Goal: Task Accomplishment & Management: Manage account settings

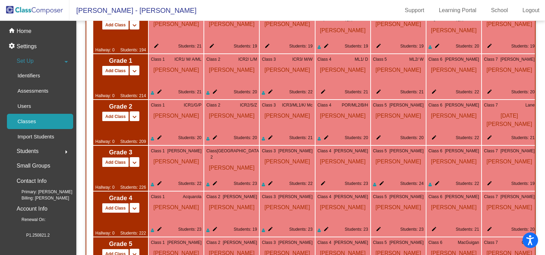
scroll to position [640, 0]
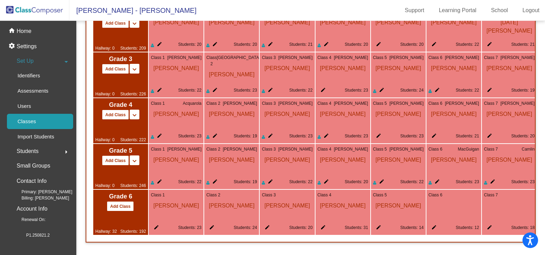
click at [435, 224] on mat-icon "edit" at bounding box center [432, 228] width 8 height 8
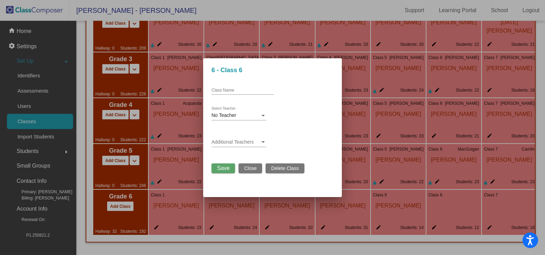
click at [248, 168] on span "Close" at bounding box center [250, 168] width 12 height 6
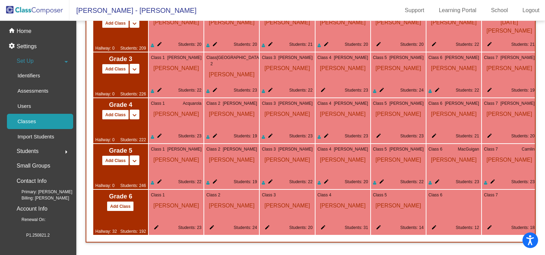
click at [432, 224] on mat-icon "edit" at bounding box center [432, 228] width 8 height 8
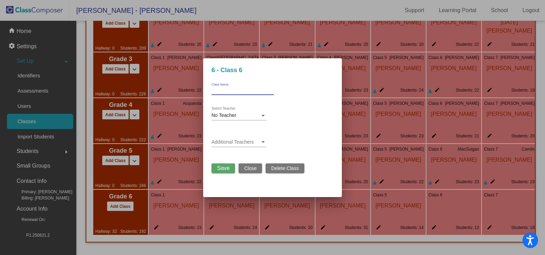
click at [253, 89] on input "Class Name" at bounding box center [242, 90] width 62 height 5
type input "[PERSON_NAME]"
click at [220, 169] on span "Save" at bounding box center [223, 168] width 12 height 6
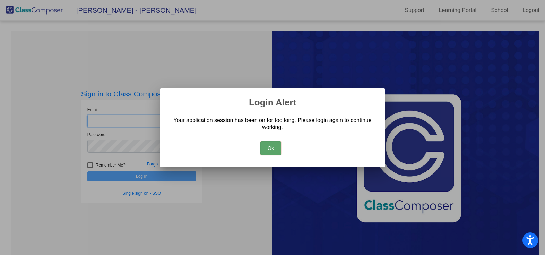
type input "[EMAIL_ADDRESS][DOMAIN_NAME]"
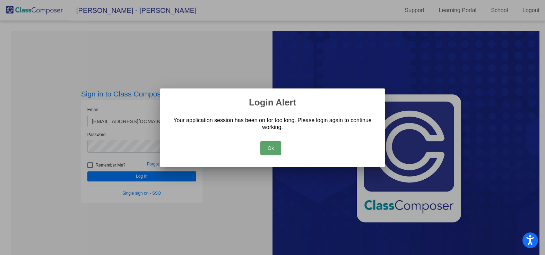
click at [267, 149] on button "Ok" at bounding box center [270, 148] width 21 height 14
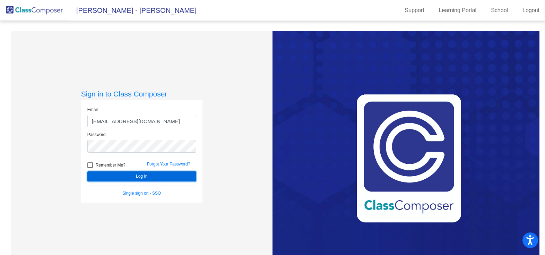
click at [134, 178] on button "Log In" at bounding box center [141, 176] width 109 height 10
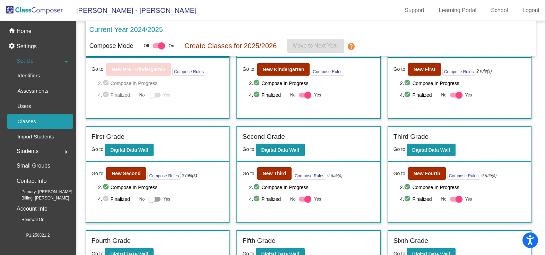
scroll to position [111, 0]
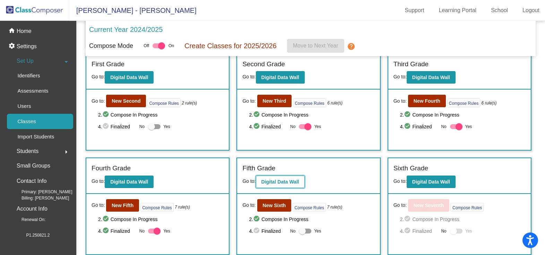
click at [272, 182] on b "Digital Data Wall" at bounding box center [280, 182] width 38 height 6
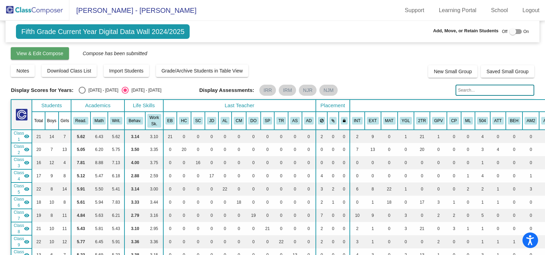
click at [57, 54] on span "View & Edit Compose" at bounding box center [39, 54] width 47 height 6
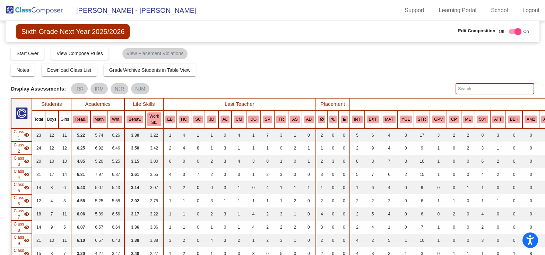
click at [55, 10] on img at bounding box center [34, 10] width 69 height 20
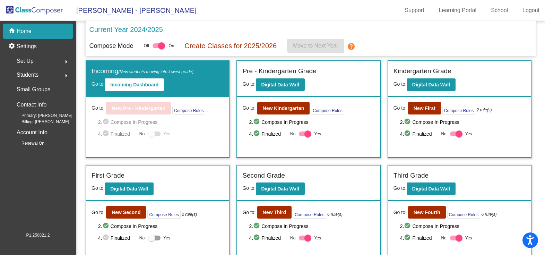
click at [38, 60] on div "Set Up arrow_right" at bounding box center [40, 61] width 66 height 14
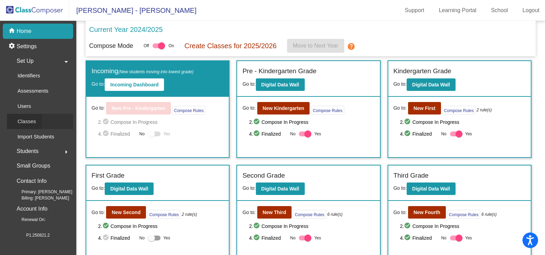
click at [29, 123] on p "Classes" at bounding box center [26, 121] width 18 height 8
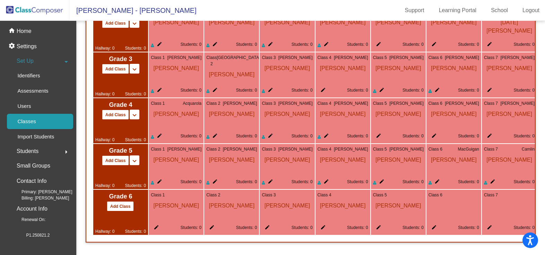
scroll to position [640, 0]
click at [297, 205] on span "[PERSON_NAME]" at bounding box center [287, 204] width 51 height 12
click at [435, 224] on mat-icon "edit" at bounding box center [432, 228] width 8 height 8
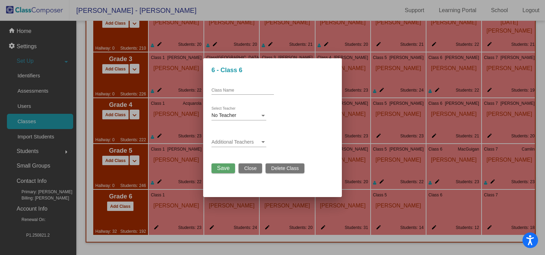
click at [247, 91] on input "Class Name" at bounding box center [242, 90] width 62 height 5
type input "[PERSON_NAME]"
click at [216, 166] on button "Save" at bounding box center [223, 168] width 24 height 10
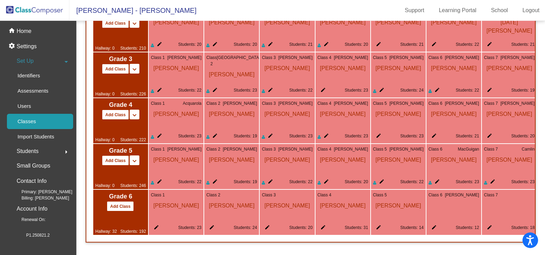
click at [435, 224] on mat-icon "edit" at bounding box center [432, 228] width 8 height 8
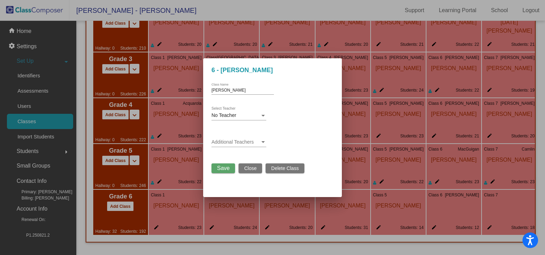
click at [489, 223] on div at bounding box center [272, 127] width 545 height 255
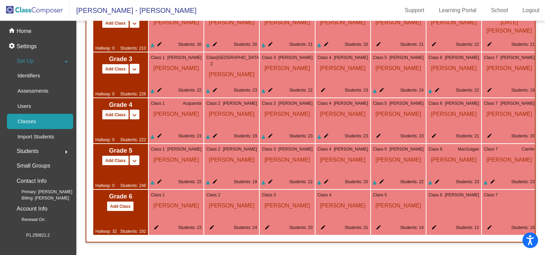
click at [492, 224] on div "edit Students: 18" at bounding box center [509, 228] width 51 height 8
click at [490, 224] on mat-icon "edit" at bounding box center [488, 228] width 8 height 8
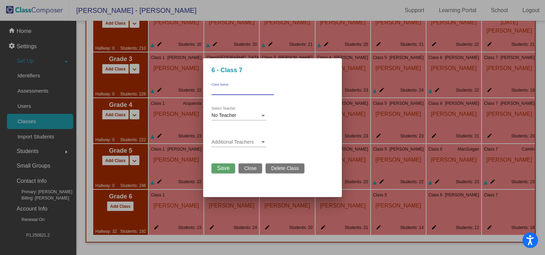
click at [253, 92] on input "Class Name" at bounding box center [242, 90] width 62 height 5
type input "[PERSON_NAME]"
click at [223, 172] on button "Save" at bounding box center [223, 168] width 24 height 10
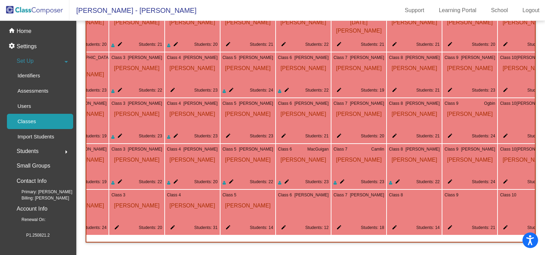
scroll to position [0, 149]
click at [395, 224] on mat-icon "edit" at bounding box center [394, 228] width 8 height 8
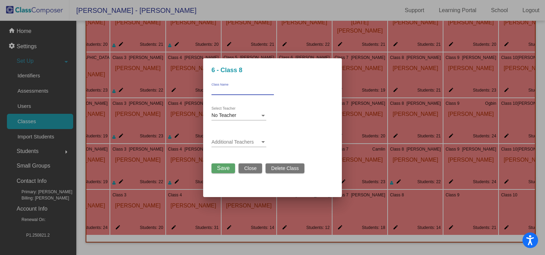
click at [237, 91] on input "Class Name" at bounding box center [242, 90] width 62 height 5
type input "[PERSON_NAME]"
click at [214, 171] on button "Save" at bounding box center [223, 168] width 24 height 10
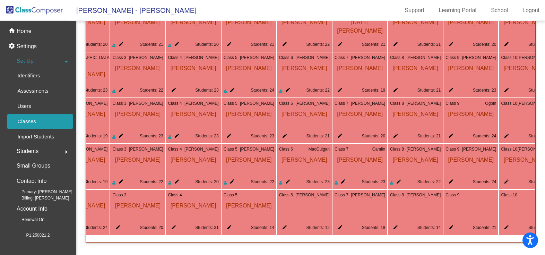
click at [451, 224] on mat-icon "edit" at bounding box center [449, 228] width 8 height 8
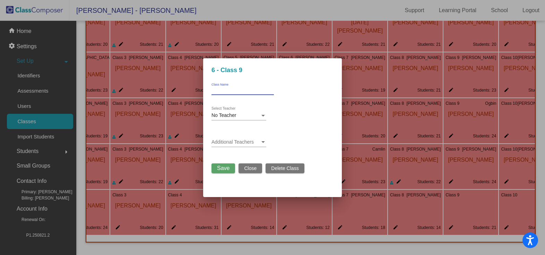
click at [240, 89] on input "Class Name" at bounding box center [242, 90] width 62 height 5
type input "[PERSON_NAME]"
click at [228, 170] on span "Save" at bounding box center [223, 168] width 12 height 6
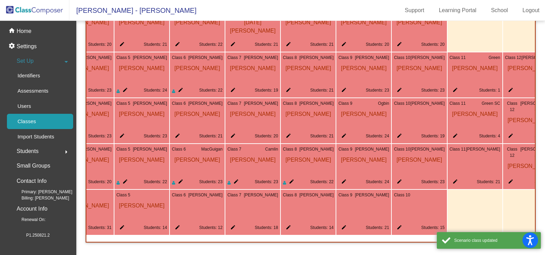
scroll to position [0, 275]
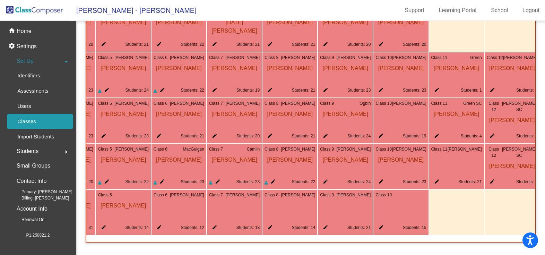
click at [382, 224] on mat-icon "edit" at bounding box center [379, 228] width 8 height 8
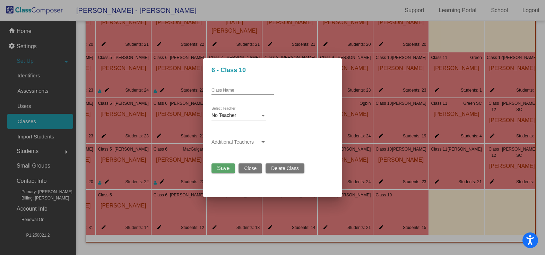
click at [237, 94] on div "Class Name" at bounding box center [242, 89] width 62 height 12
type input "Richer"
click at [223, 168] on span "Save" at bounding box center [223, 168] width 12 height 6
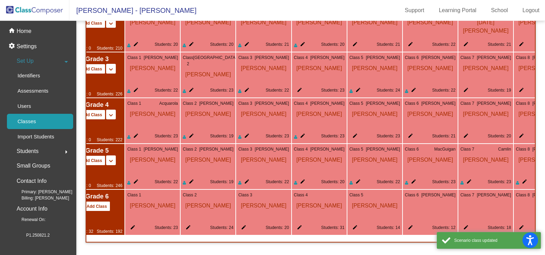
scroll to position [0, 22]
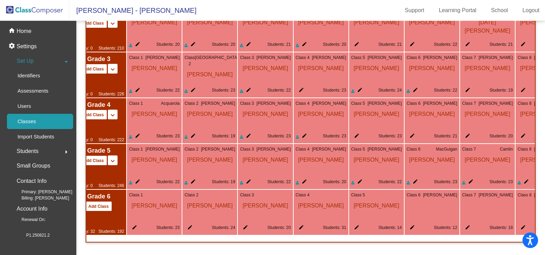
click at [133, 224] on mat-icon "edit" at bounding box center [133, 228] width 8 height 8
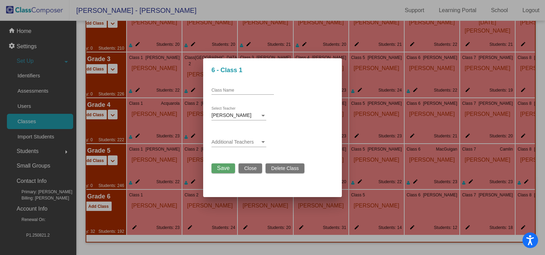
click at [239, 145] on div "Additional Teachers" at bounding box center [238, 140] width 55 height 14
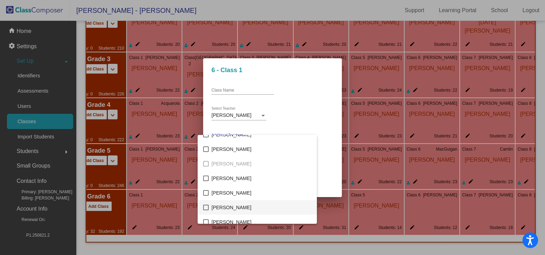
scroll to position [173, 0]
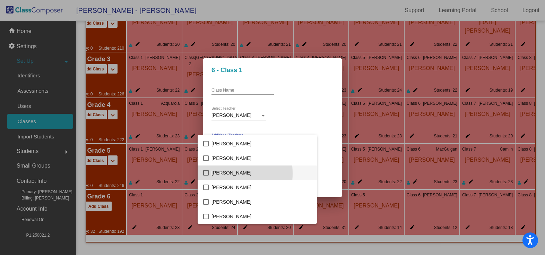
click at [205, 173] on mat-pseudo-checkbox at bounding box center [206, 173] width 6 height 6
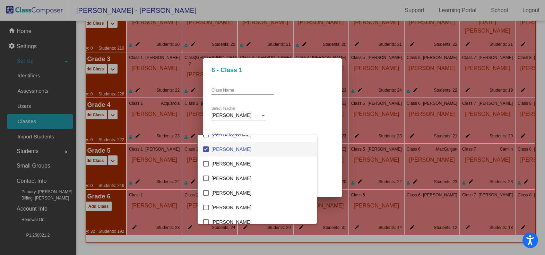
scroll to position [208, 0]
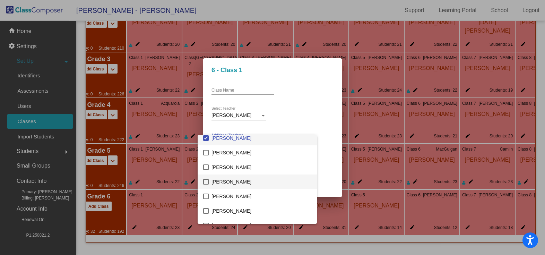
click at [207, 181] on mat-pseudo-checkbox at bounding box center [206, 182] width 6 height 6
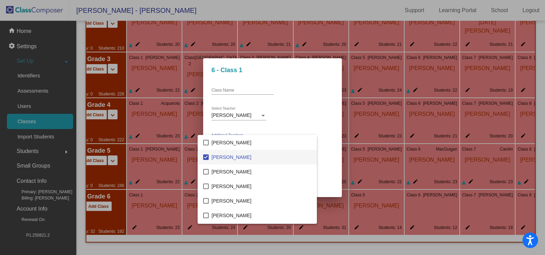
scroll to position [243, 0]
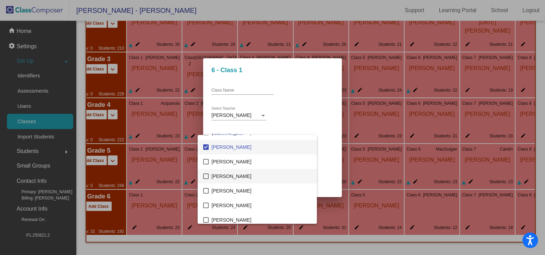
click at [205, 176] on mat-pseudo-checkbox at bounding box center [206, 176] width 6 height 6
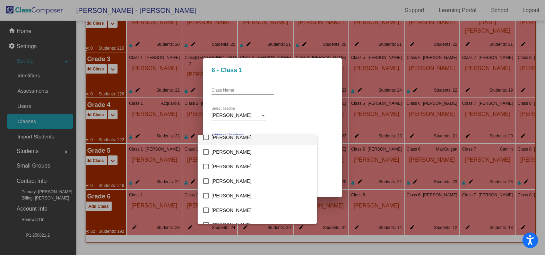
scroll to position [520, 0]
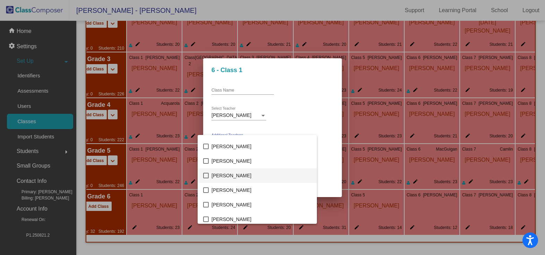
click at [208, 176] on mat-pseudo-checkbox at bounding box center [206, 176] width 6 height 6
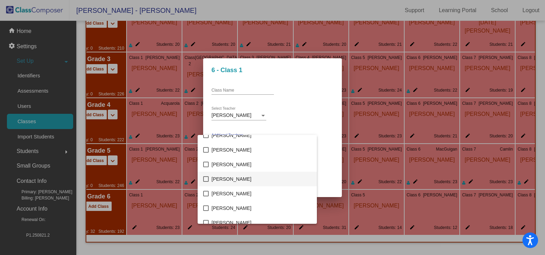
click at [204, 177] on mat-pseudo-checkbox at bounding box center [206, 179] width 6 height 6
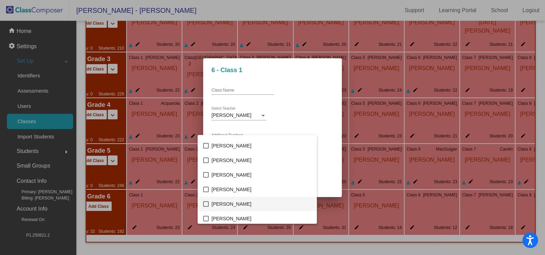
scroll to position [832, 0]
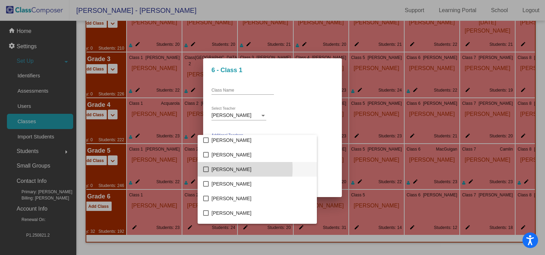
click at [203, 168] on mat-pseudo-checkbox at bounding box center [206, 169] width 6 height 6
click at [203, 184] on mat-option "[PERSON_NAME]" at bounding box center [257, 183] width 119 height 15
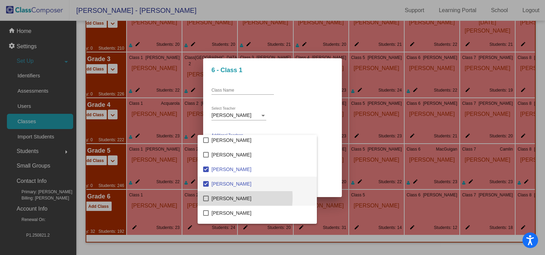
click at [206, 197] on mat-pseudo-checkbox at bounding box center [206, 198] width 6 height 6
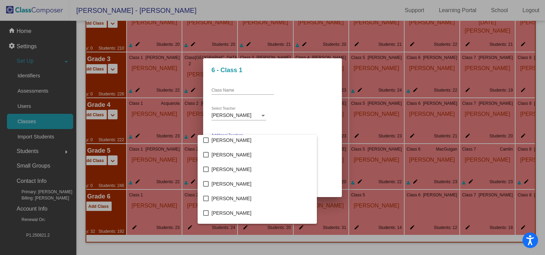
scroll to position [936, 0]
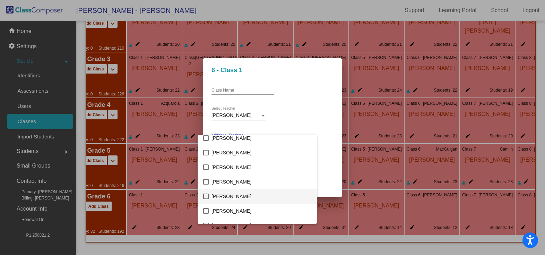
click at [209, 195] on mat-option "[PERSON_NAME]" at bounding box center [257, 196] width 119 height 15
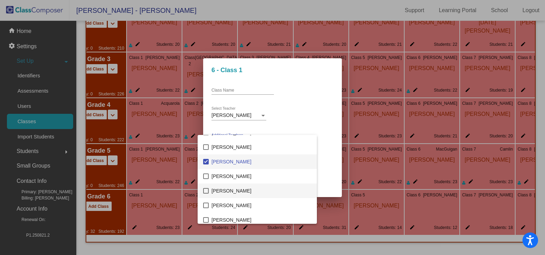
scroll to position [1005, 0]
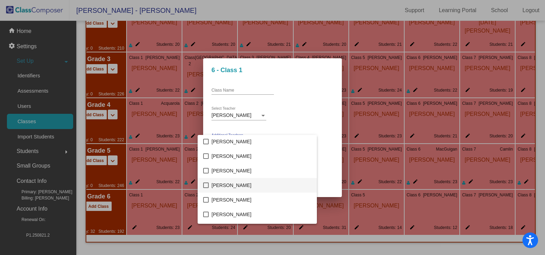
click at [207, 184] on mat-pseudo-checkbox at bounding box center [206, 185] width 6 height 6
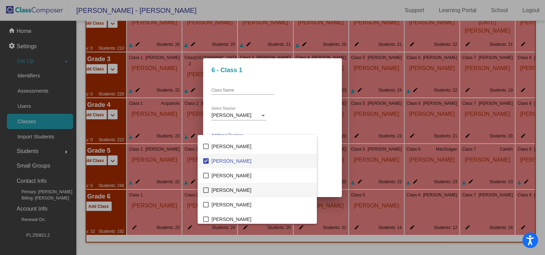
scroll to position [1040, 0]
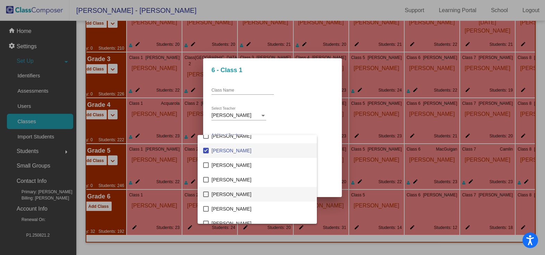
click at [207, 193] on mat-pseudo-checkbox at bounding box center [206, 194] width 6 height 6
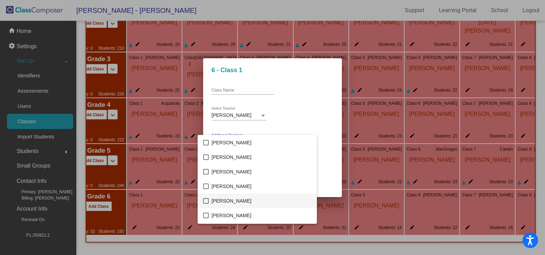
scroll to position [1247, 0]
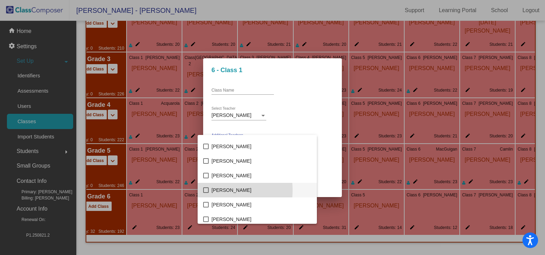
click at [206, 190] on mat-pseudo-checkbox at bounding box center [206, 190] width 6 height 6
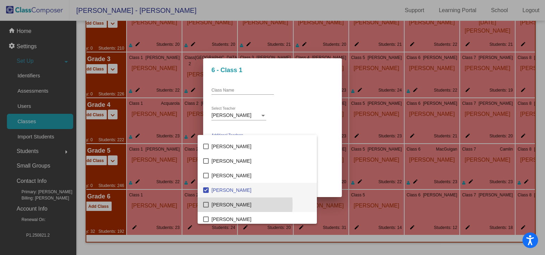
click at [207, 204] on mat-pseudo-checkbox at bounding box center [206, 205] width 6 height 6
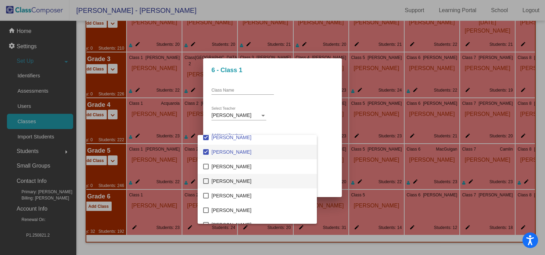
scroll to position [1317, 0]
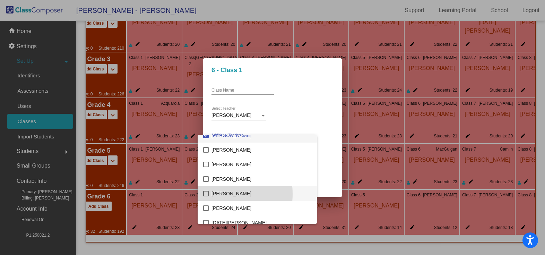
click at [207, 194] on mat-pseudo-checkbox at bounding box center [206, 194] width 6 height 6
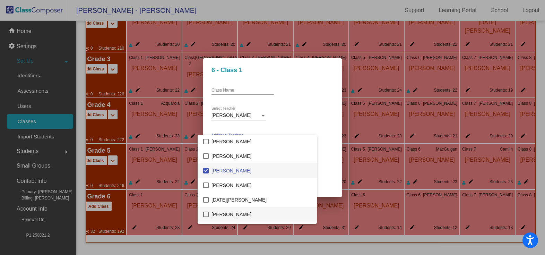
scroll to position [1351, 0]
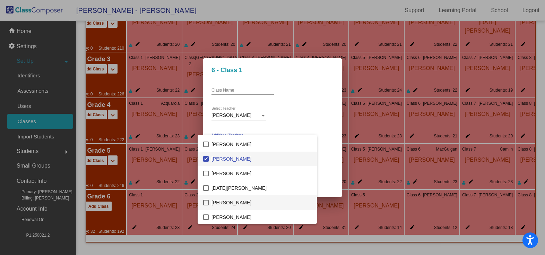
click at [205, 202] on mat-pseudo-checkbox at bounding box center [206, 203] width 6 height 6
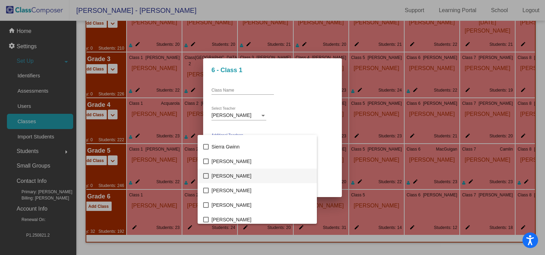
scroll to position [1594, 0]
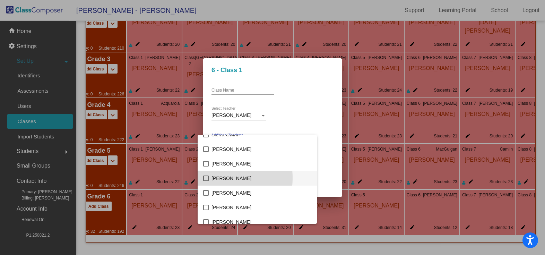
click at [207, 178] on mat-pseudo-checkbox at bounding box center [206, 178] width 6 height 6
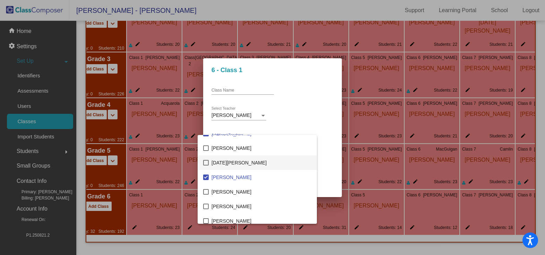
scroll to position [1331, 0]
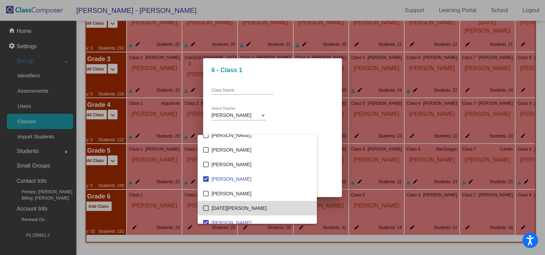
click at [291, 206] on mat-option "[DATE][PERSON_NAME]" at bounding box center [257, 208] width 119 height 15
click at [244, 208] on span "[DATE][PERSON_NAME]" at bounding box center [261, 208] width 100 height 15
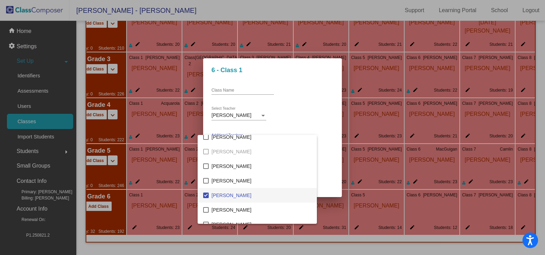
scroll to position [139, 0]
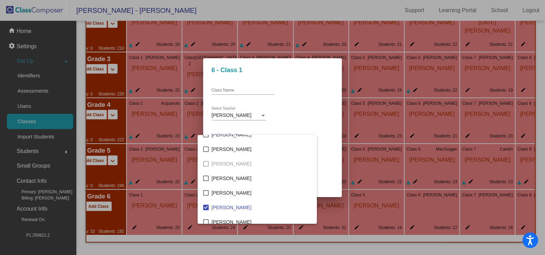
click at [319, 168] on div at bounding box center [272, 127] width 545 height 255
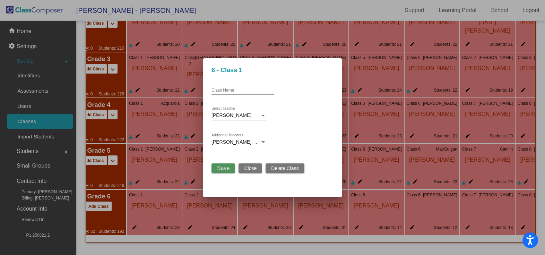
click at [222, 167] on span "Save" at bounding box center [223, 168] width 12 height 6
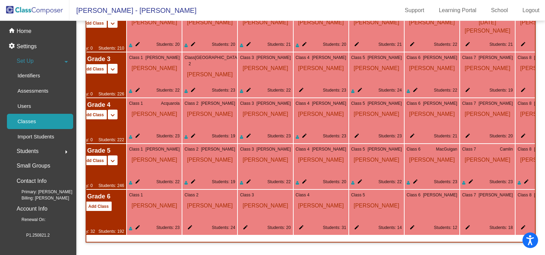
click at [192, 224] on mat-icon "edit" at bounding box center [188, 228] width 8 height 8
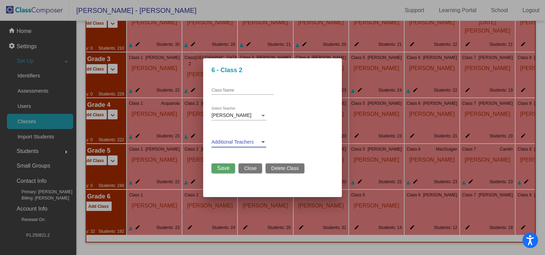
click at [236, 142] on span at bounding box center [235, 142] width 49 height 6
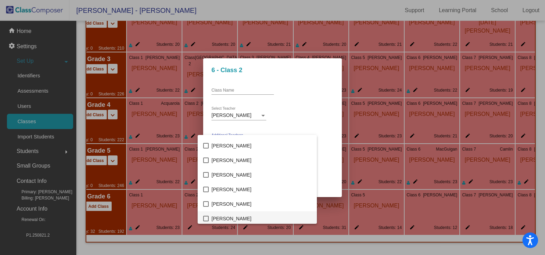
scroll to position [104, 0]
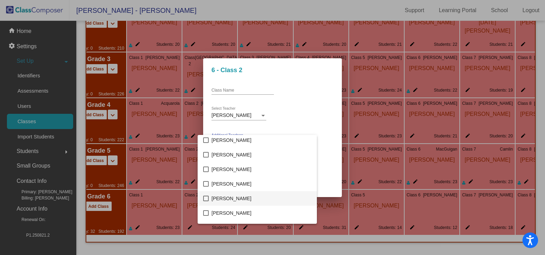
click at [205, 199] on mat-pseudo-checkbox at bounding box center [206, 198] width 6 height 6
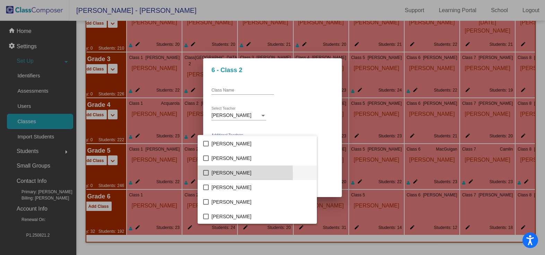
click at [208, 174] on mat-pseudo-checkbox at bounding box center [206, 173] width 6 height 6
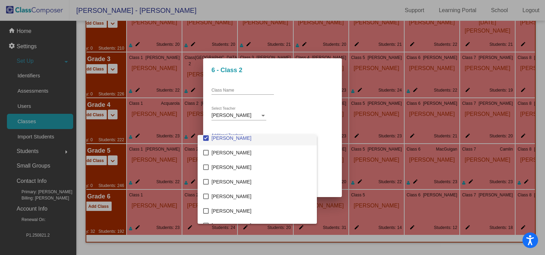
scroll to position [243, 0]
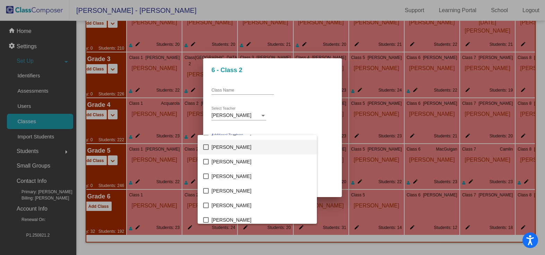
click at [207, 148] on mat-pseudo-checkbox at bounding box center [206, 147] width 6 height 6
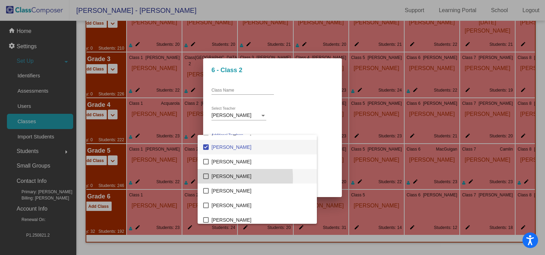
click at [207, 178] on mat-pseudo-checkbox at bounding box center [206, 176] width 6 height 6
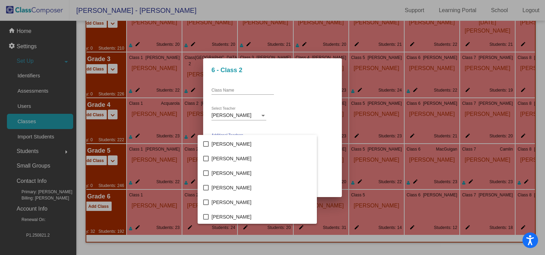
scroll to position [520, 0]
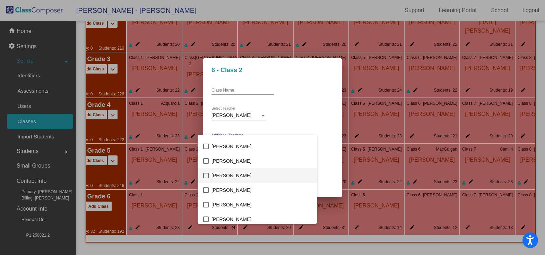
click at [205, 176] on mat-pseudo-checkbox at bounding box center [206, 176] width 6 height 6
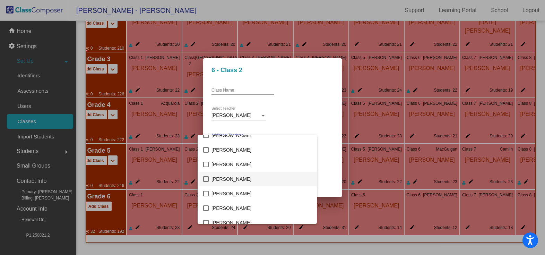
click at [207, 179] on mat-pseudo-checkbox at bounding box center [206, 179] width 6 height 6
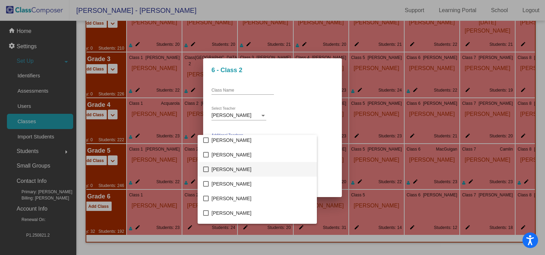
click at [207, 170] on mat-pseudo-checkbox at bounding box center [206, 169] width 6 height 6
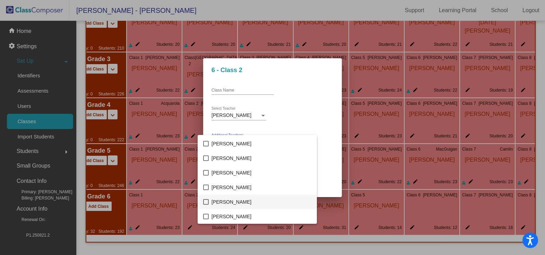
scroll to position [936, 0]
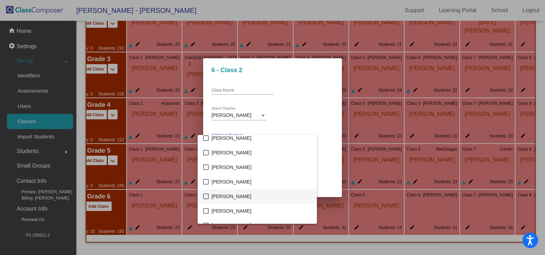
click at [206, 194] on mat-pseudo-checkbox at bounding box center [206, 196] width 6 height 6
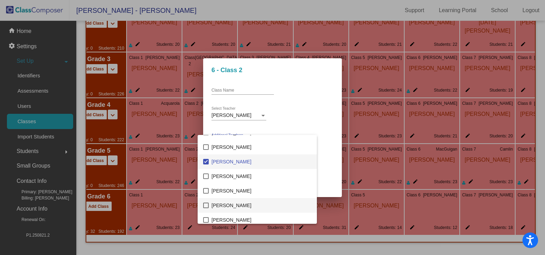
scroll to position [1005, 0]
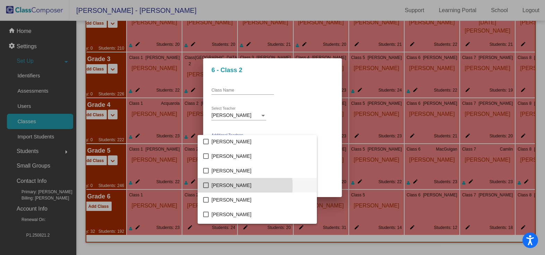
click at [207, 186] on mat-pseudo-checkbox at bounding box center [206, 185] width 6 height 6
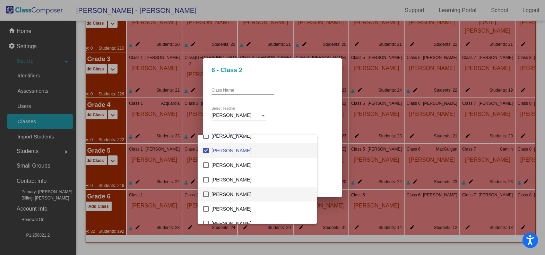
click at [207, 194] on mat-pseudo-checkbox at bounding box center [206, 194] width 6 height 6
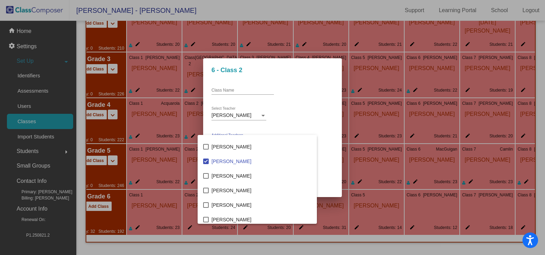
scroll to position [832, 0]
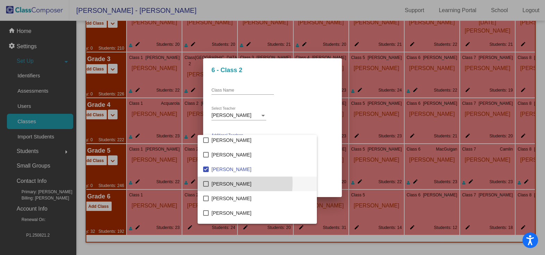
click at [208, 183] on mat-pseudo-checkbox at bounding box center [206, 184] width 6 height 6
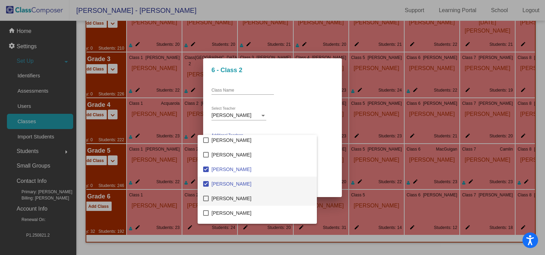
click at [208, 197] on mat-pseudo-checkbox at bounding box center [206, 198] width 6 height 6
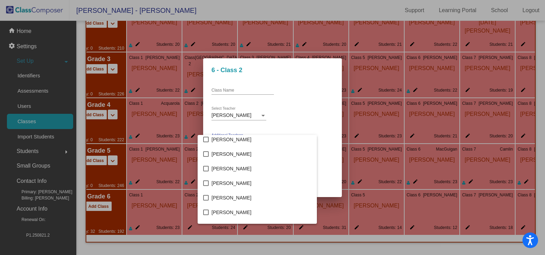
scroll to position [1143, 0]
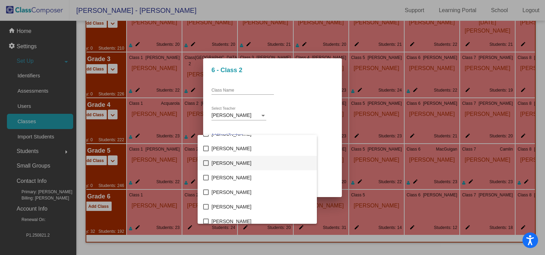
click at [204, 165] on mat-pseudo-checkbox at bounding box center [206, 163] width 6 height 6
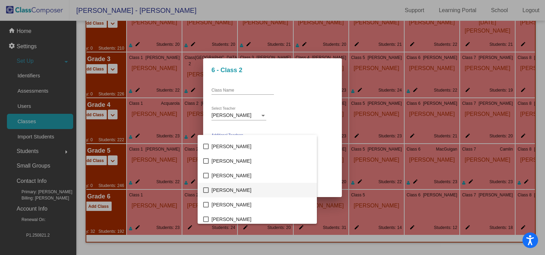
click at [204, 191] on mat-pseudo-checkbox at bounding box center [206, 190] width 6 height 6
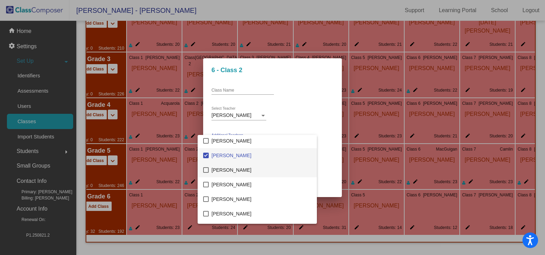
click at [207, 172] on mat-pseudo-checkbox at bounding box center [206, 170] width 6 height 6
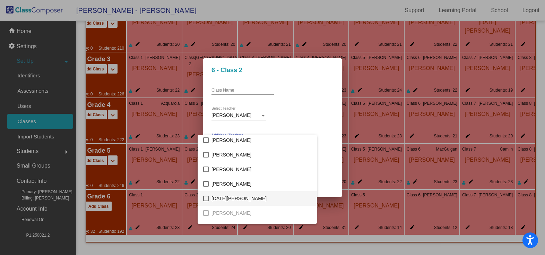
scroll to position [1351, 0]
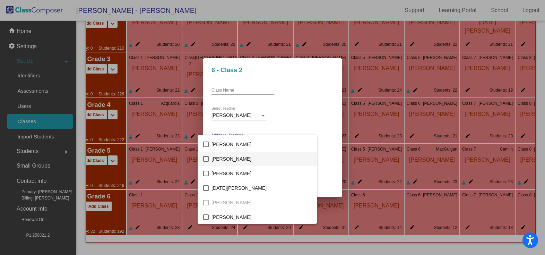
click at [207, 160] on mat-pseudo-checkbox at bounding box center [206, 159] width 6 height 6
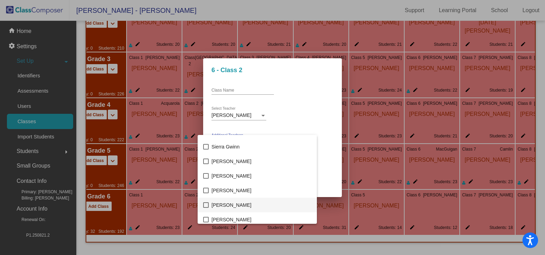
scroll to position [1594, 0]
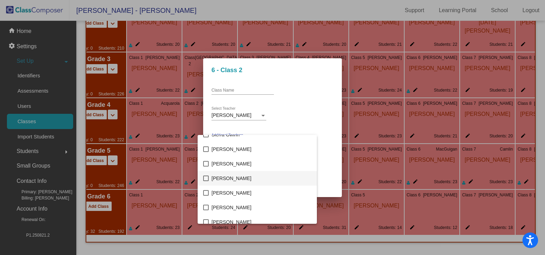
click at [204, 179] on mat-pseudo-checkbox at bounding box center [206, 178] width 6 height 6
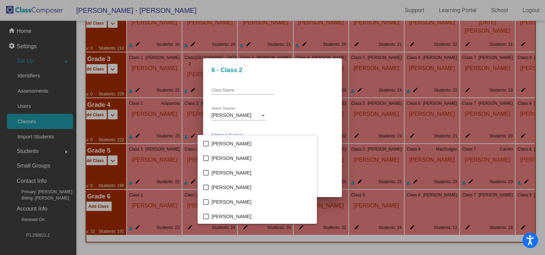
click at [314, 141] on div at bounding box center [272, 127] width 545 height 255
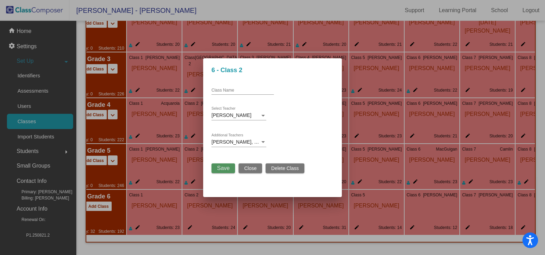
click at [226, 167] on span "Save" at bounding box center [223, 168] width 12 height 6
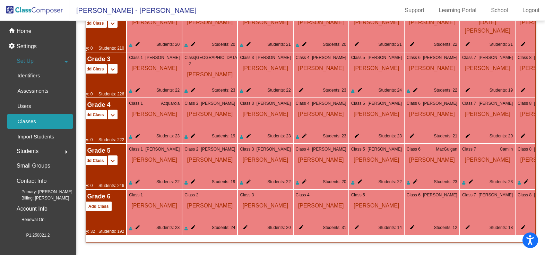
click at [245, 224] on mat-icon "edit" at bounding box center [244, 228] width 8 height 8
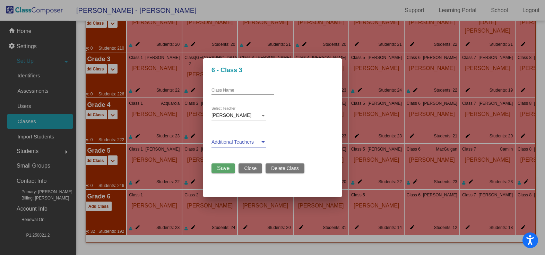
click at [240, 141] on span at bounding box center [235, 142] width 49 height 6
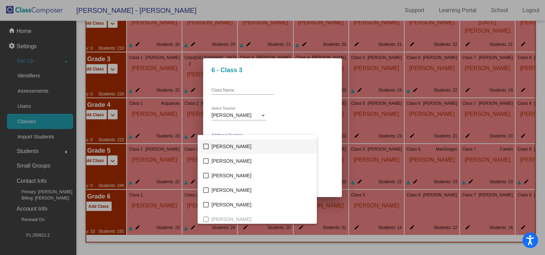
scroll to position [139, 0]
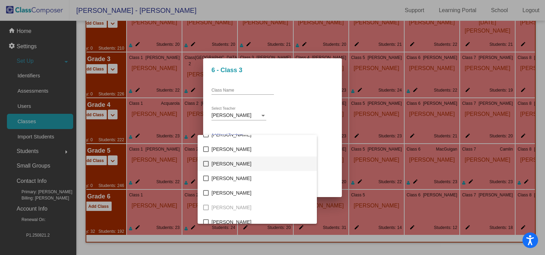
click at [206, 165] on mat-pseudo-checkbox at bounding box center [206, 164] width 6 height 6
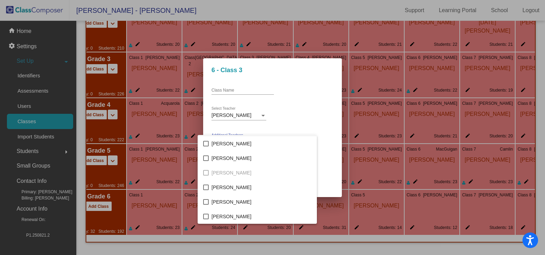
scroll to position [208, 0]
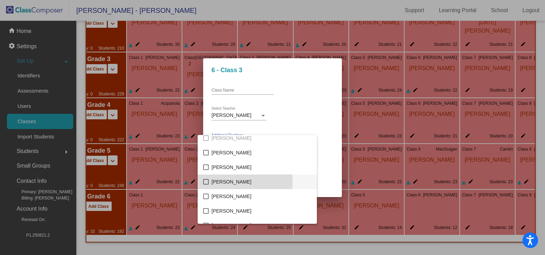
click at [207, 181] on mat-pseudo-checkbox at bounding box center [206, 182] width 6 height 6
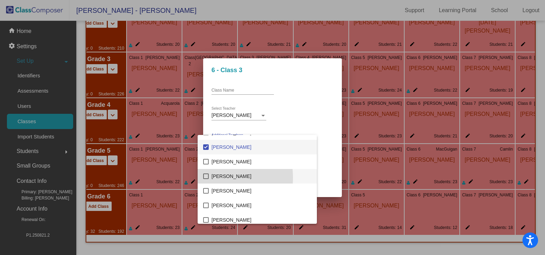
click at [207, 177] on mat-pseudo-checkbox at bounding box center [206, 176] width 6 height 6
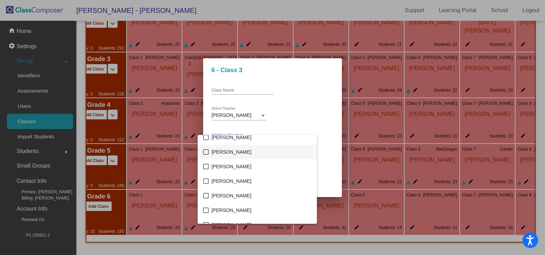
scroll to position [520, 0]
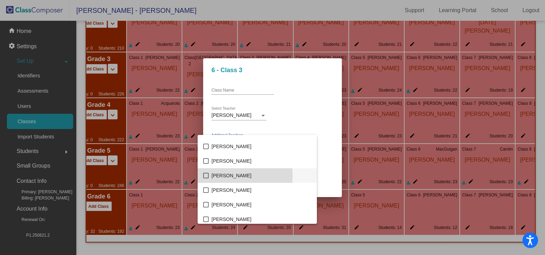
click at [207, 175] on mat-pseudo-checkbox at bounding box center [206, 176] width 6 height 6
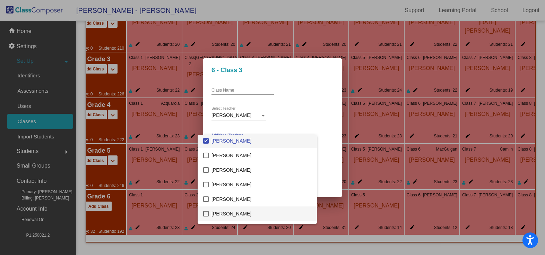
click at [205, 213] on mat-pseudo-checkbox at bounding box center [206, 214] width 6 height 6
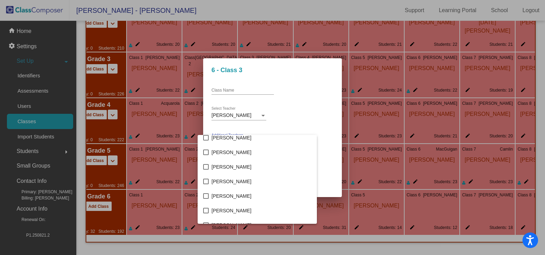
scroll to position [1005, 0]
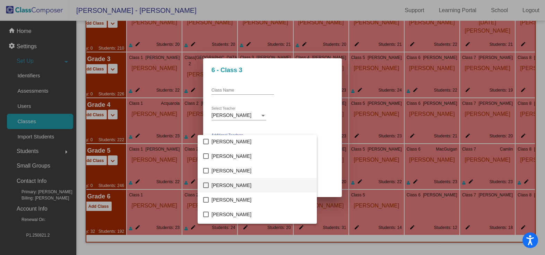
click at [225, 187] on span "[PERSON_NAME]" at bounding box center [261, 185] width 100 height 15
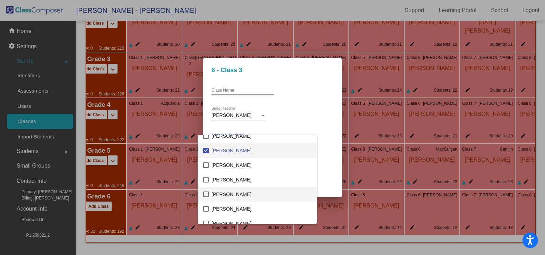
click at [223, 194] on span "[PERSON_NAME]" at bounding box center [261, 194] width 100 height 15
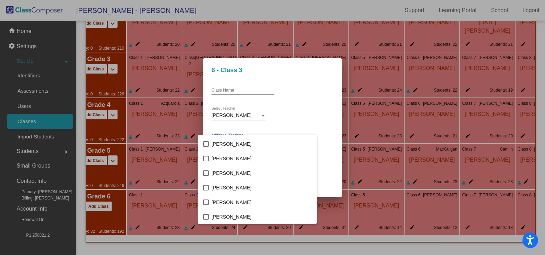
scroll to position [832, 0]
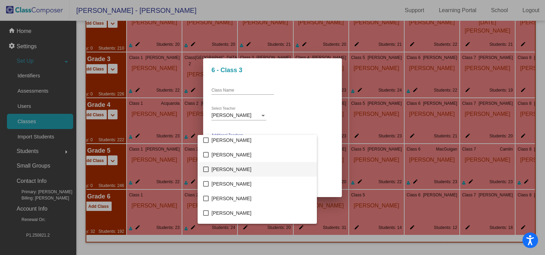
click at [206, 170] on mat-pseudo-checkbox at bounding box center [206, 169] width 6 height 6
click at [208, 186] on mat-pseudo-checkbox at bounding box center [206, 184] width 6 height 6
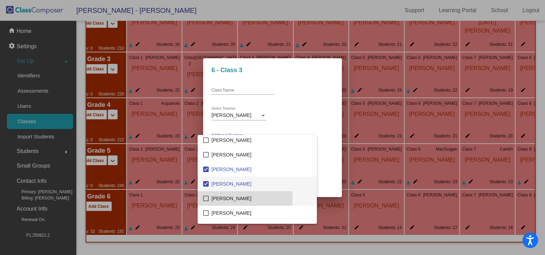
click at [207, 197] on mat-pseudo-checkbox at bounding box center [206, 198] width 6 height 6
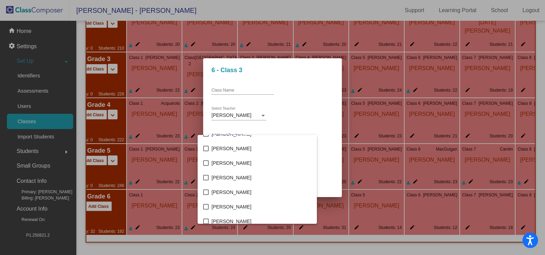
scroll to position [1178, 0]
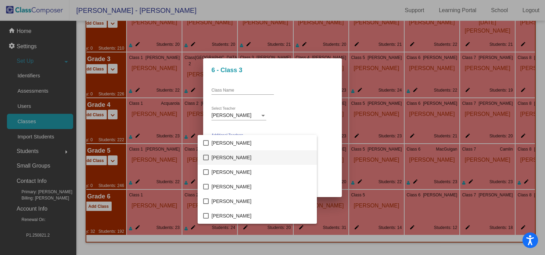
click at [208, 159] on mat-pseudo-checkbox at bounding box center [206, 158] width 6 height 6
click at [207, 158] on mat-pseudo-checkbox at bounding box center [206, 158] width 6 height 6
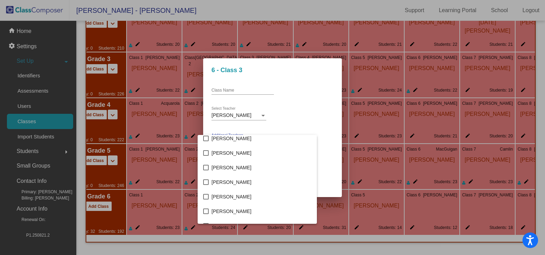
scroll to position [1282, 0]
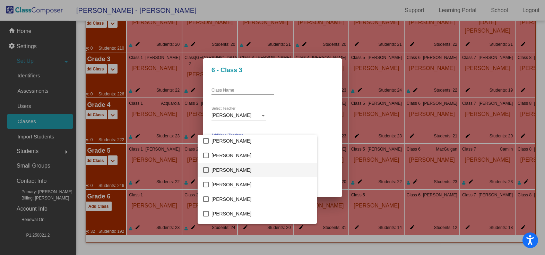
click at [207, 169] on mat-pseudo-checkbox at bounding box center [206, 170] width 6 height 6
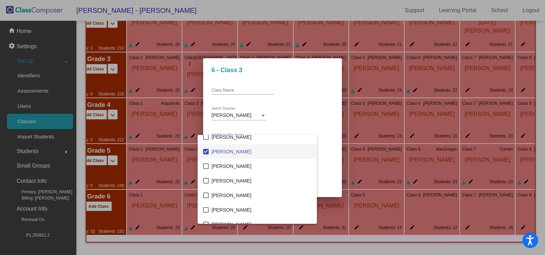
scroll to position [1317, 0]
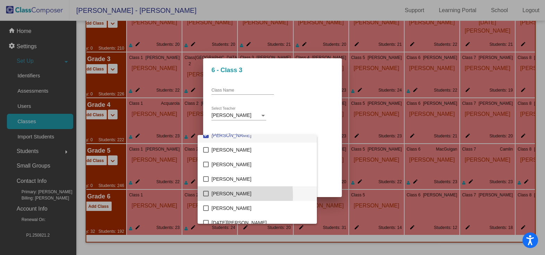
click at [206, 195] on mat-pseudo-checkbox at bounding box center [206, 194] width 6 height 6
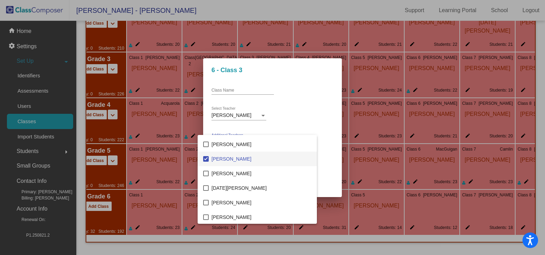
scroll to position [1386, 0]
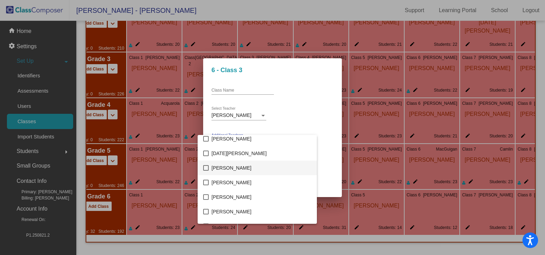
click at [206, 166] on mat-pseudo-checkbox at bounding box center [206, 168] width 6 height 6
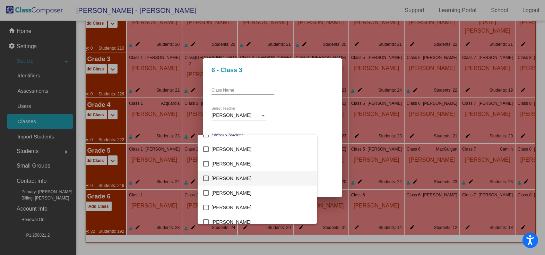
click at [205, 179] on mat-pseudo-checkbox at bounding box center [206, 178] width 6 height 6
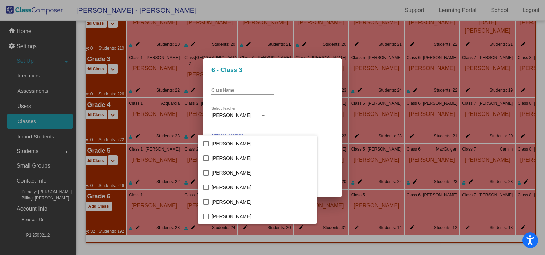
click at [318, 172] on div at bounding box center [272, 127] width 545 height 255
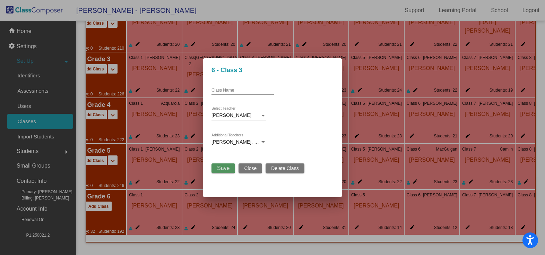
click at [230, 170] on button "Save" at bounding box center [223, 168] width 24 height 10
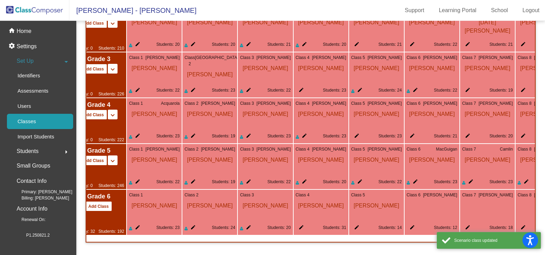
click at [303, 224] on mat-icon "edit" at bounding box center [300, 228] width 8 height 8
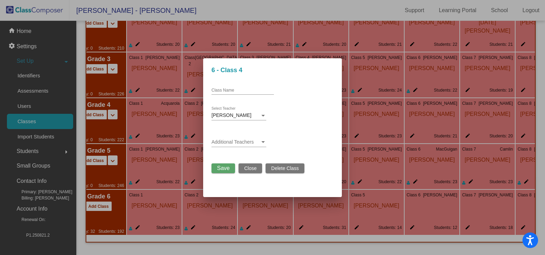
click at [248, 145] on div "Additional Teachers" at bounding box center [238, 140] width 55 height 14
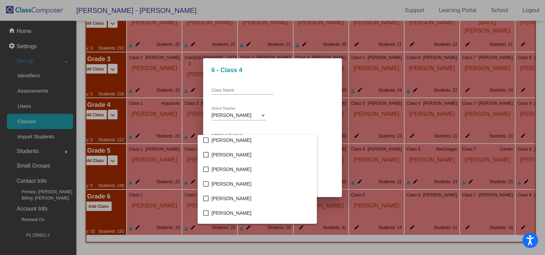
scroll to position [139, 0]
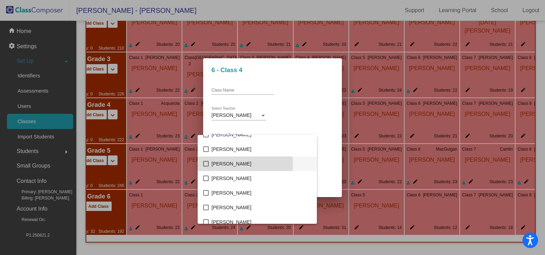
click at [236, 164] on span "[PERSON_NAME]" at bounding box center [261, 163] width 100 height 15
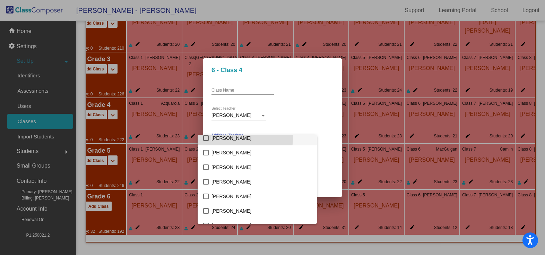
click at [229, 137] on span "[PERSON_NAME]" at bounding box center [261, 138] width 100 height 15
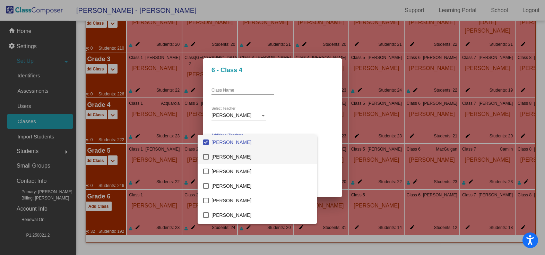
scroll to position [238, 0]
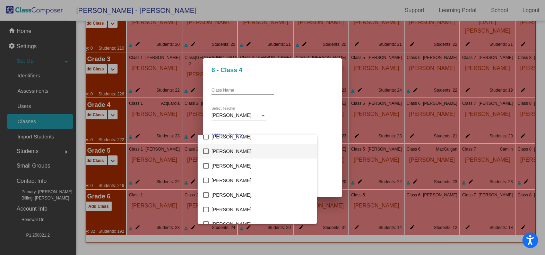
click at [234, 149] on span "[PERSON_NAME]" at bounding box center [261, 151] width 100 height 15
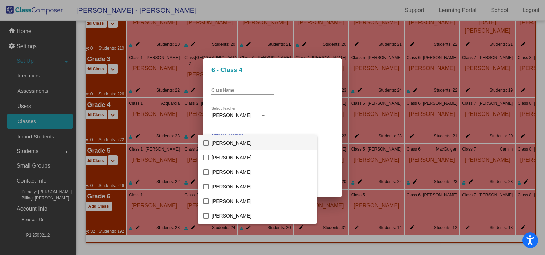
scroll to position [273, 0]
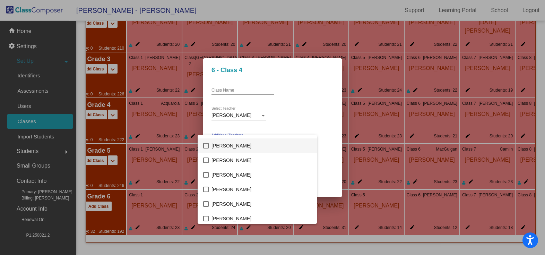
click at [233, 147] on span "[PERSON_NAME]" at bounding box center [261, 145] width 100 height 15
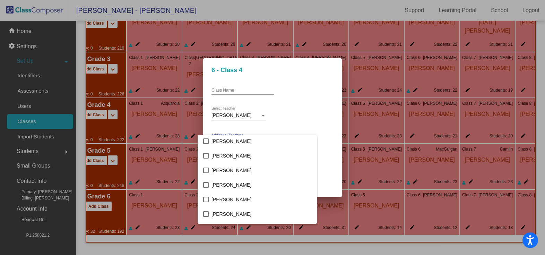
scroll to position [585, 0]
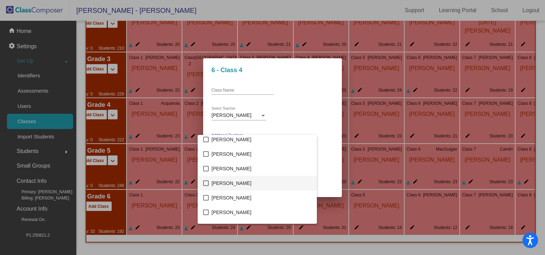
click at [238, 184] on span "[PERSON_NAME]" at bounding box center [261, 183] width 100 height 15
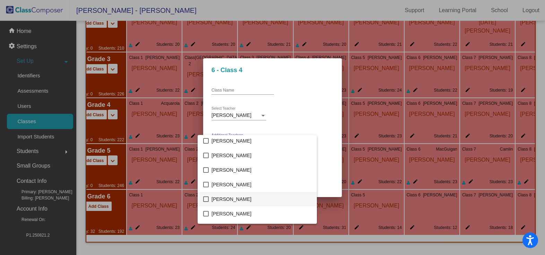
scroll to position [793, 0]
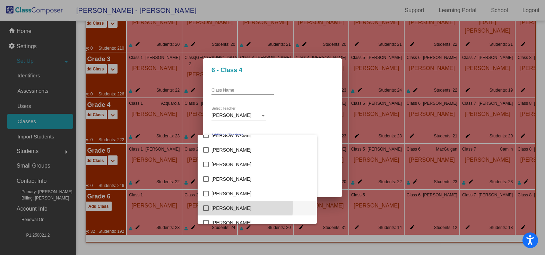
click at [215, 207] on span "[PERSON_NAME]" at bounding box center [261, 208] width 100 height 15
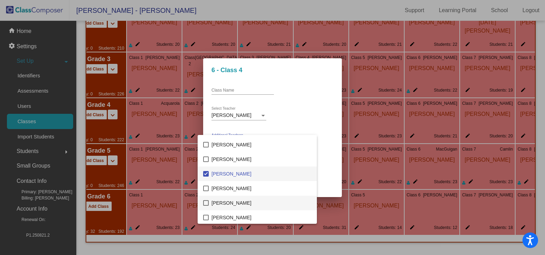
scroll to position [827, 0]
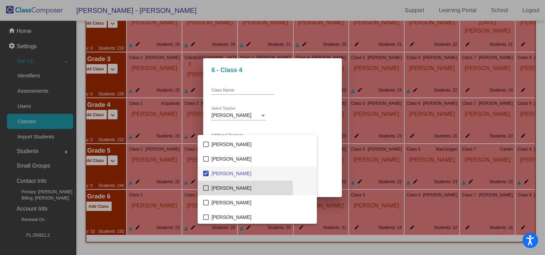
click at [216, 189] on span "[PERSON_NAME]" at bounding box center [261, 188] width 100 height 15
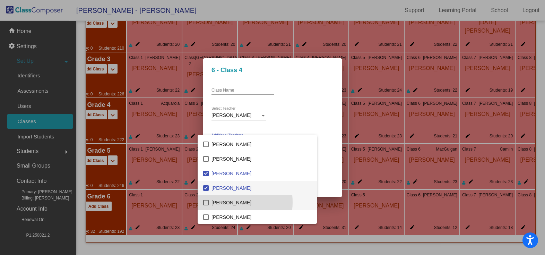
click at [220, 202] on span "[PERSON_NAME]" at bounding box center [261, 202] width 100 height 15
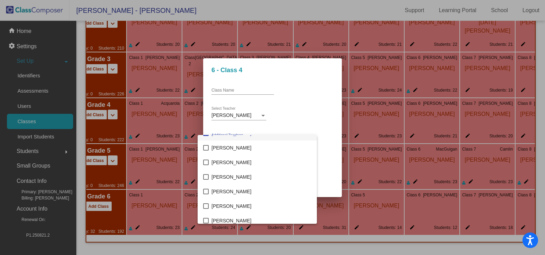
scroll to position [931, 0]
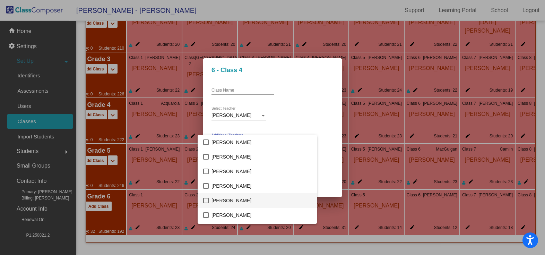
click at [220, 202] on span "[PERSON_NAME]" at bounding box center [261, 200] width 100 height 15
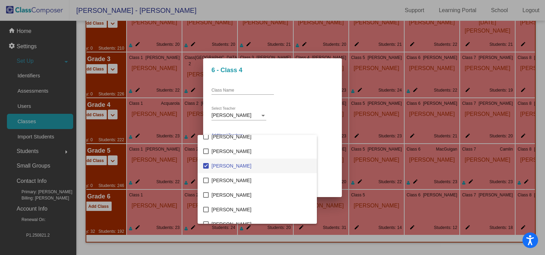
scroll to position [1001, 0]
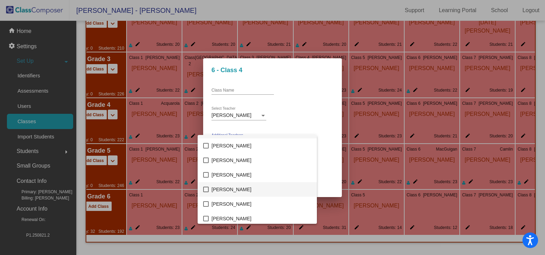
click at [225, 191] on span "[PERSON_NAME]" at bounding box center [261, 189] width 100 height 15
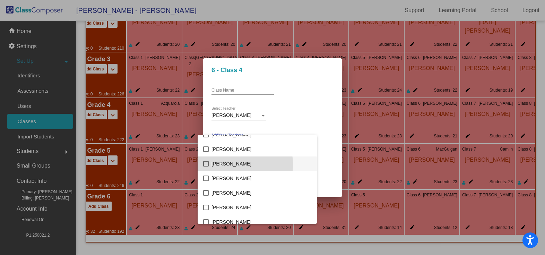
click at [225, 165] on span "[PERSON_NAME]" at bounding box center [261, 163] width 100 height 15
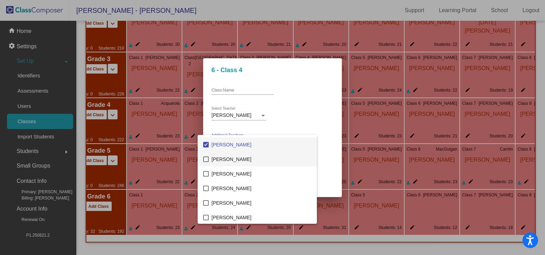
scroll to position [1105, 0]
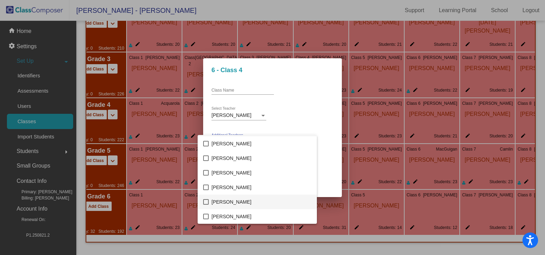
click at [222, 200] on span "[PERSON_NAME]" at bounding box center [261, 201] width 100 height 15
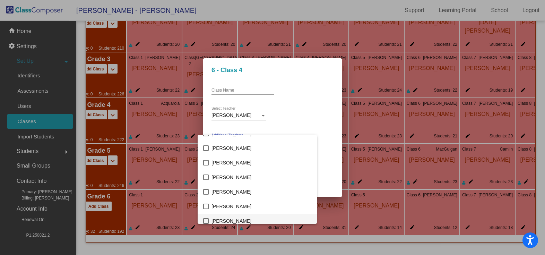
scroll to position [1243, 0]
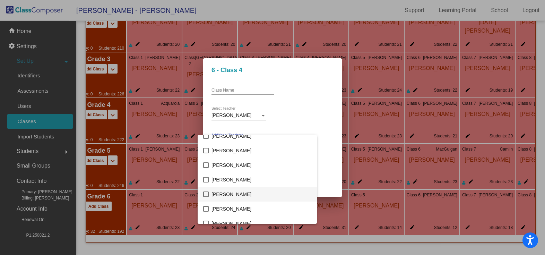
click at [228, 196] on span "[PERSON_NAME]" at bounding box center [261, 194] width 100 height 15
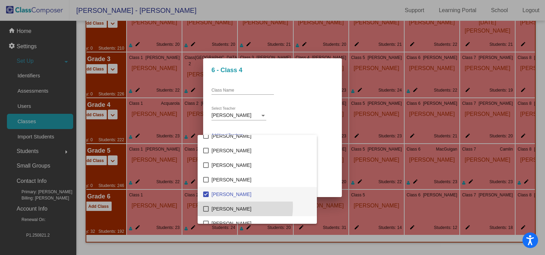
click at [228, 207] on span "[PERSON_NAME]" at bounding box center [261, 208] width 100 height 15
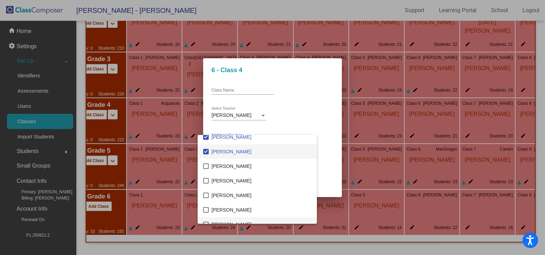
scroll to position [1313, 0]
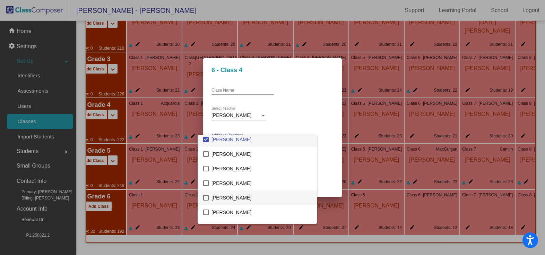
click at [230, 194] on span "[PERSON_NAME]" at bounding box center [261, 197] width 100 height 15
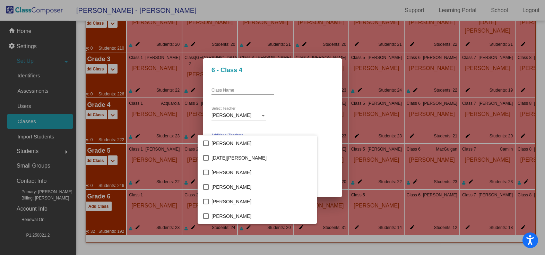
scroll to position [1382, 0]
click at [220, 169] on span "[PERSON_NAME]" at bounding box center [261, 172] width 100 height 15
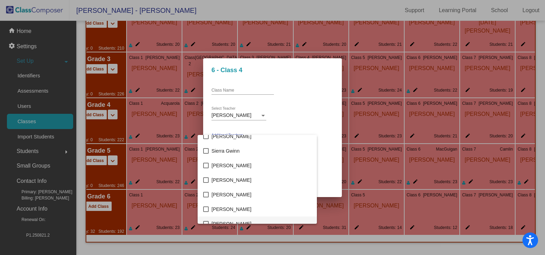
scroll to position [1590, 0]
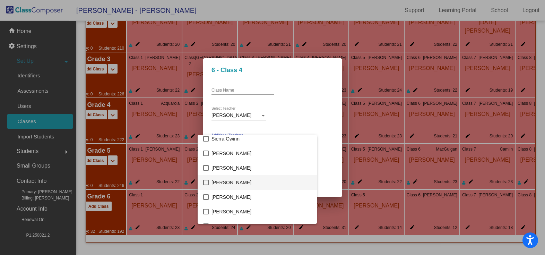
click at [236, 187] on span "[PERSON_NAME]" at bounding box center [261, 182] width 100 height 15
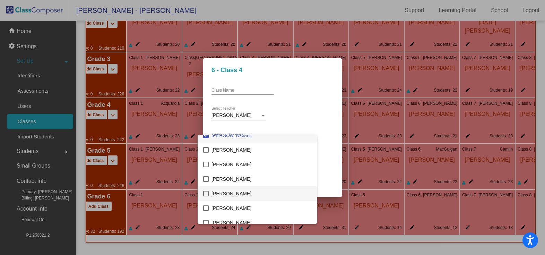
scroll to position [1643, 0]
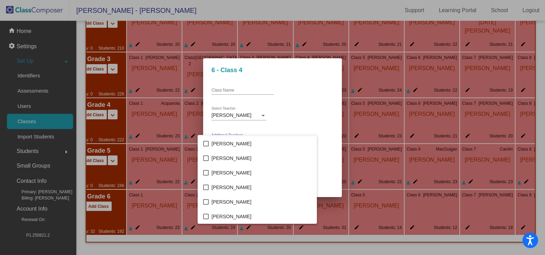
click at [324, 153] on div at bounding box center [272, 127] width 545 height 255
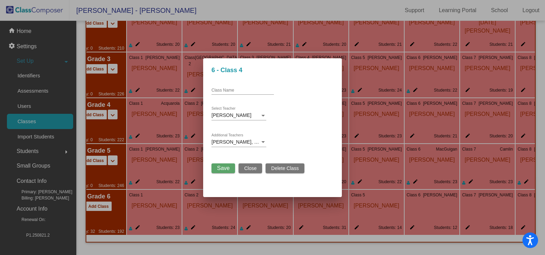
click at [226, 170] on span "Save" at bounding box center [223, 168] width 12 height 6
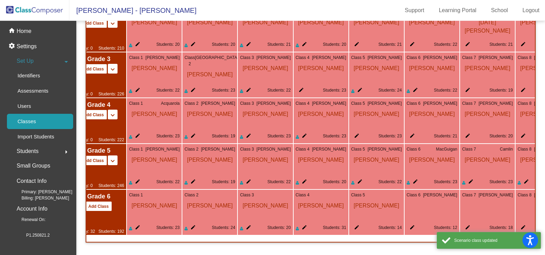
click at [358, 224] on mat-icon "edit" at bounding box center [355, 228] width 8 height 8
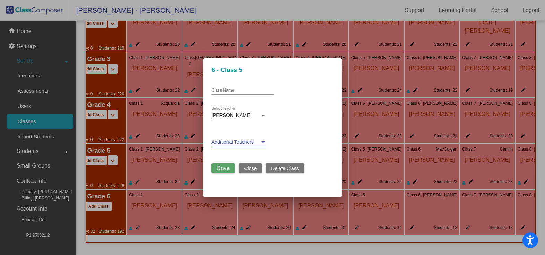
click at [256, 142] on span at bounding box center [235, 142] width 49 height 6
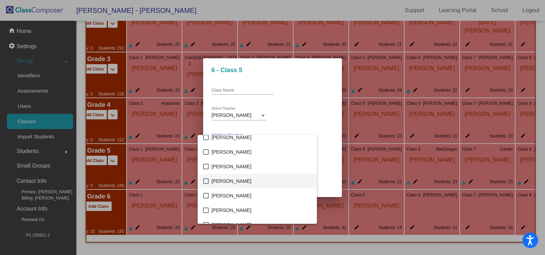
scroll to position [104, 0]
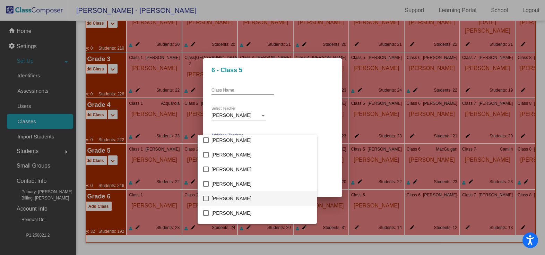
click at [227, 197] on span "[PERSON_NAME]" at bounding box center [261, 198] width 100 height 15
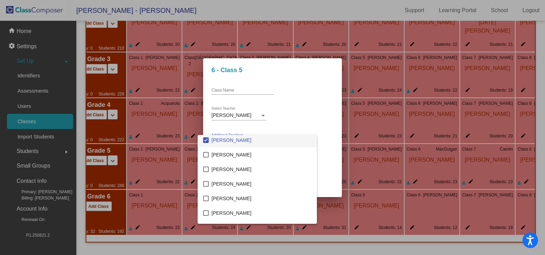
scroll to position [173, 0]
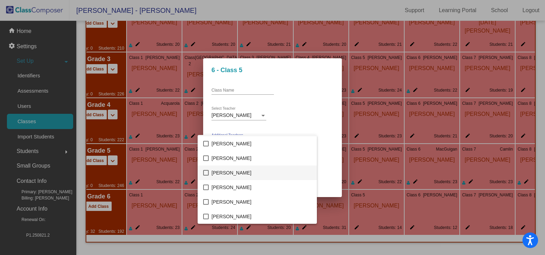
click at [228, 175] on span "[PERSON_NAME]" at bounding box center [261, 172] width 100 height 15
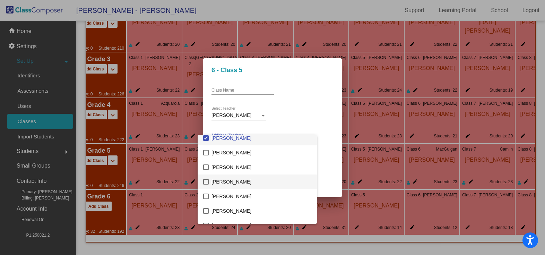
click at [226, 179] on span "[PERSON_NAME]" at bounding box center [261, 181] width 100 height 15
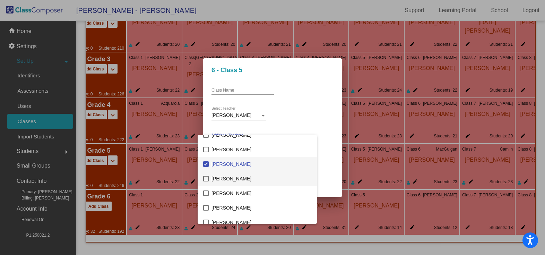
scroll to position [243, 0]
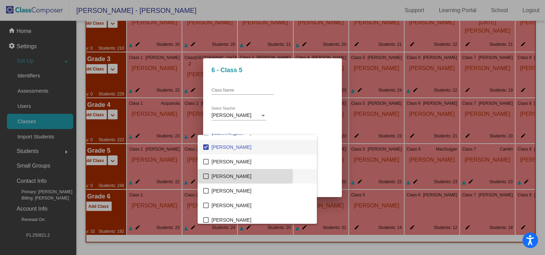
click at [226, 175] on span "[PERSON_NAME]" at bounding box center [261, 176] width 100 height 15
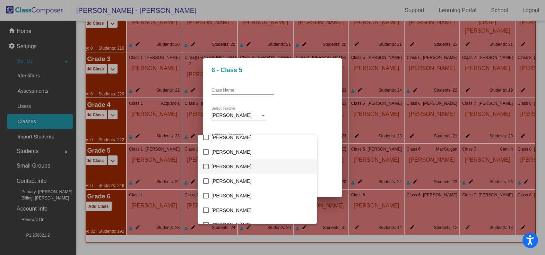
scroll to position [520, 0]
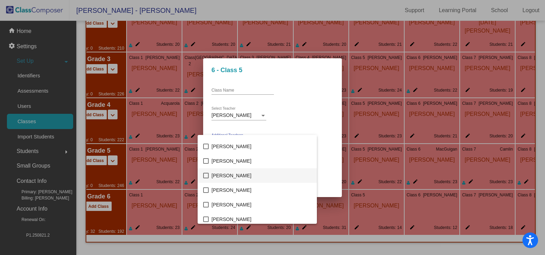
click at [235, 176] on span "[PERSON_NAME]" at bounding box center [261, 175] width 100 height 15
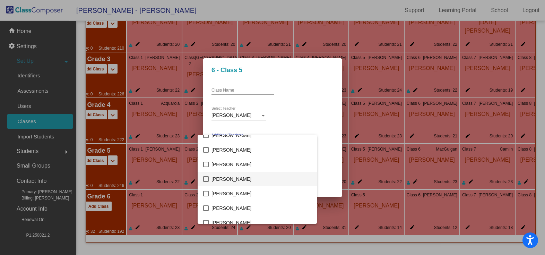
click at [240, 178] on span "[PERSON_NAME]" at bounding box center [261, 179] width 100 height 15
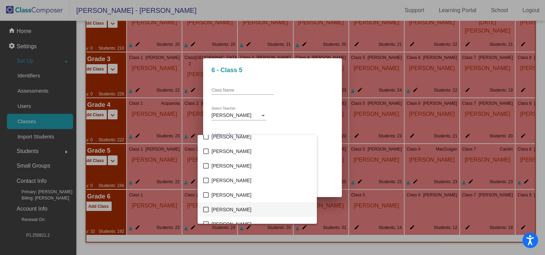
scroll to position [797, 0]
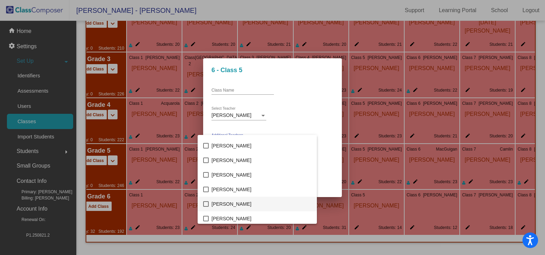
click at [219, 203] on span "[PERSON_NAME]" at bounding box center [261, 203] width 100 height 15
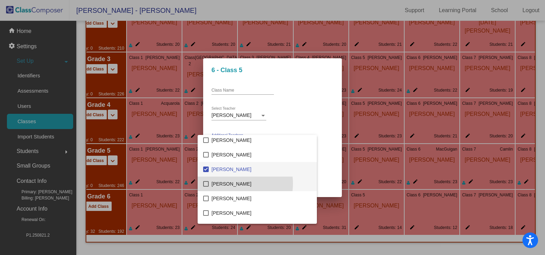
click at [231, 183] on span "[PERSON_NAME]" at bounding box center [261, 183] width 100 height 15
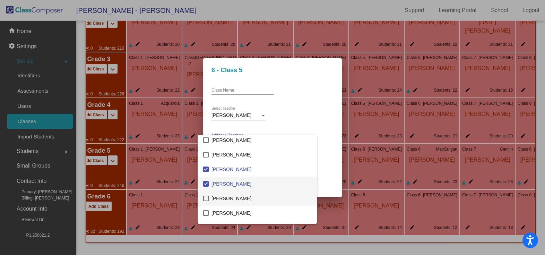
click at [229, 199] on span "[PERSON_NAME]" at bounding box center [261, 198] width 100 height 15
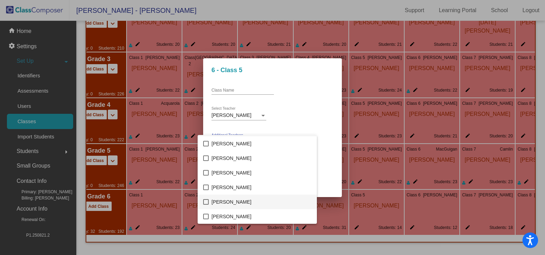
scroll to position [936, 0]
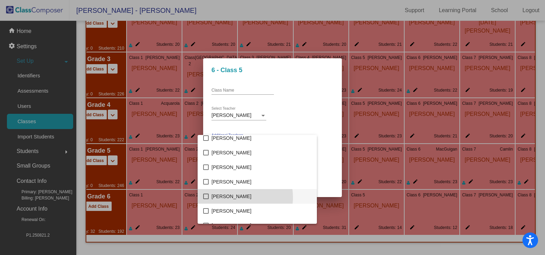
click at [233, 197] on span "[PERSON_NAME]" at bounding box center [261, 196] width 100 height 15
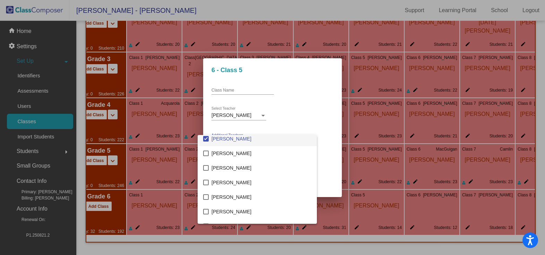
scroll to position [1005, 0]
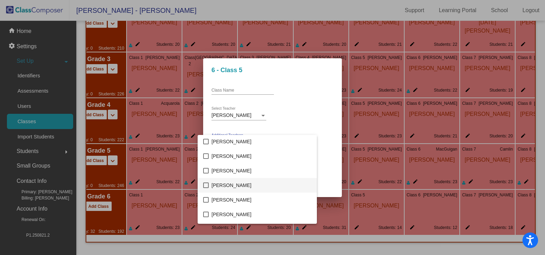
click at [231, 186] on span "[PERSON_NAME]" at bounding box center [261, 185] width 100 height 15
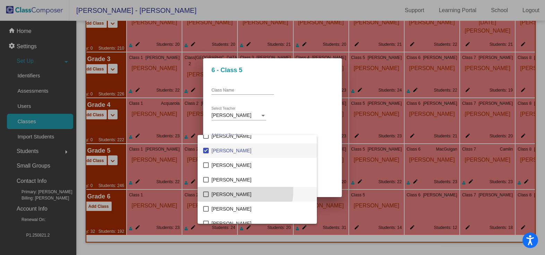
click at [236, 191] on span "[PERSON_NAME]" at bounding box center [261, 194] width 100 height 15
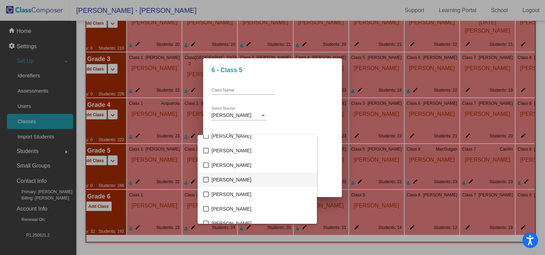
scroll to position [1143, 0]
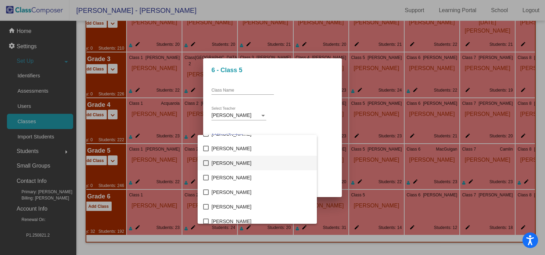
click at [238, 165] on span "[PERSON_NAME]" at bounding box center [261, 163] width 100 height 15
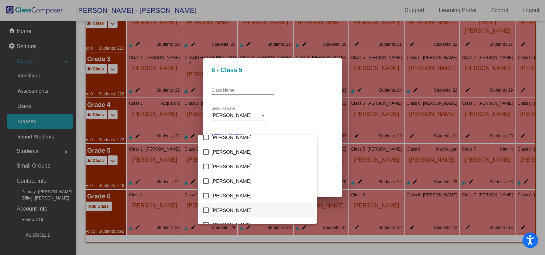
scroll to position [1247, 0]
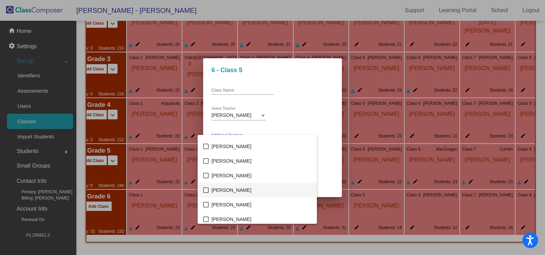
click at [239, 191] on span "[PERSON_NAME]" at bounding box center [261, 190] width 100 height 15
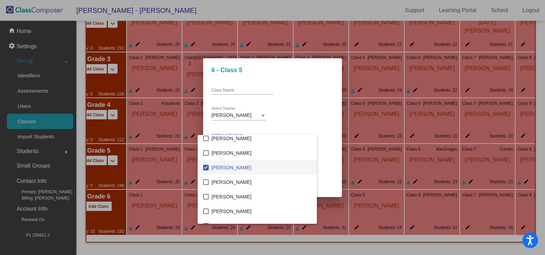
scroll to position [1282, 0]
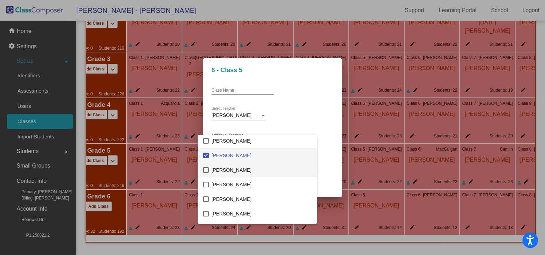
click at [234, 170] on span "[PERSON_NAME]" at bounding box center [261, 170] width 100 height 15
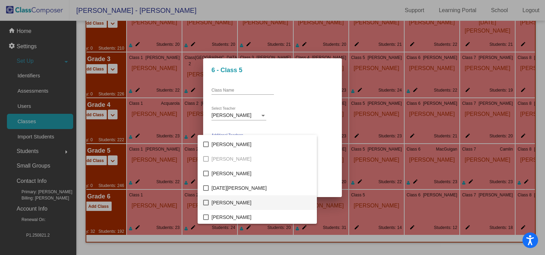
scroll to position [1386, 0]
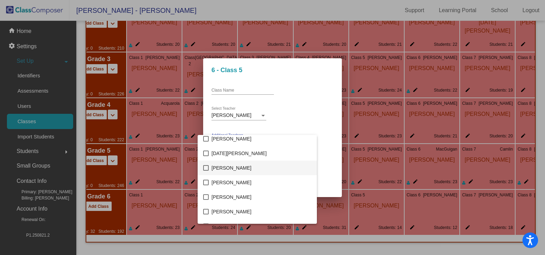
click at [237, 168] on span "[PERSON_NAME]" at bounding box center [261, 167] width 100 height 15
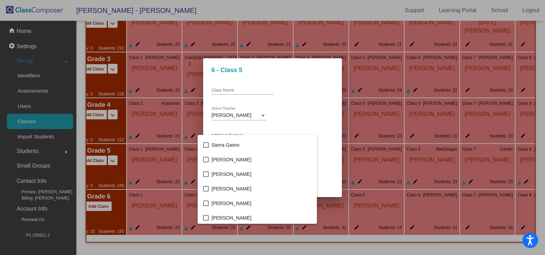
scroll to position [1594, 0]
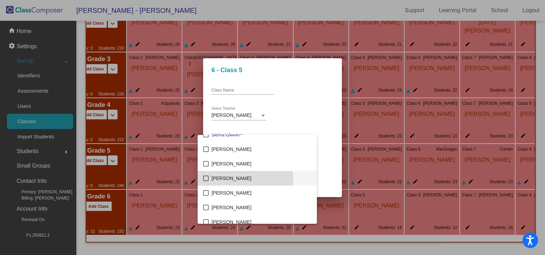
click at [238, 180] on span "[PERSON_NAME]" at bounding box center [261, 178] width 100 height 15
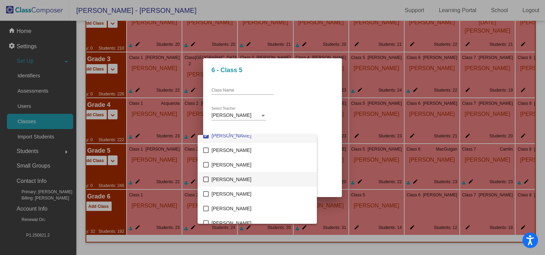
scroll to position [1643, 0]
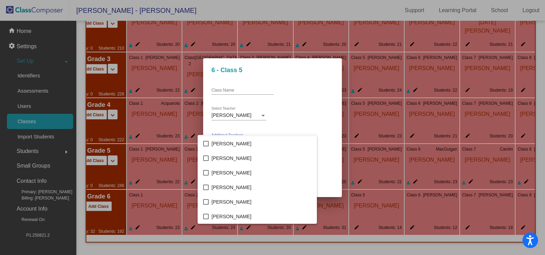
click at [323, 164] on div at bounding box center [272, 127] width 545 height 255
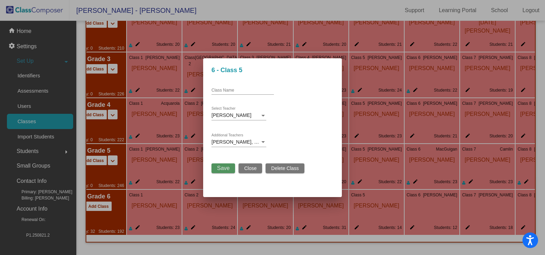
click at [223, 167] on span "Save" at bounding box center [223, 168] width 12 height 6
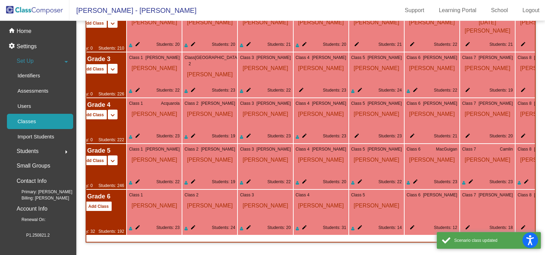
click at [413, 225] on mat-icon "edit" at bounding box center [410, 228] width 8 height 8
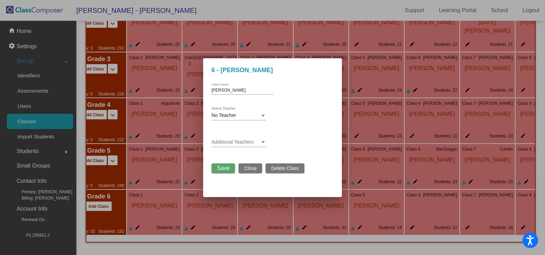
click at [231, 143] on span at bounding box center [235, 142] width 49 height 6
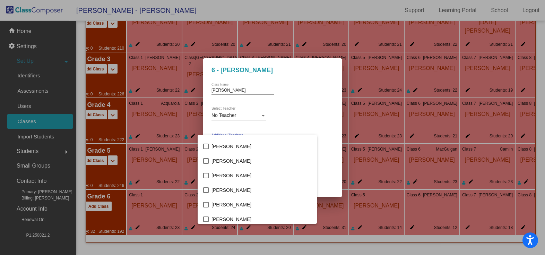
scroll to position [139, 0]
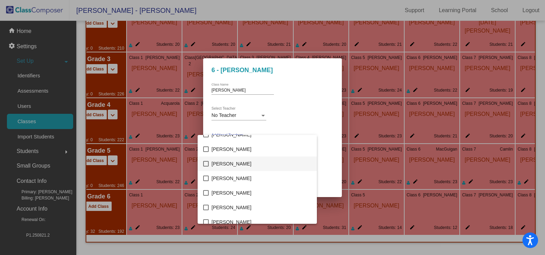
click at [219, 164] on span "[PERSON_NAME]" at bounding box center [261, 163] width 100 height 15
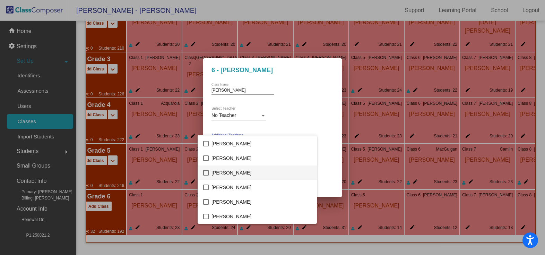
click at [220, 172] on span "[PERSON_NAME]" at bounding box center [261, 172] width 100 height 15
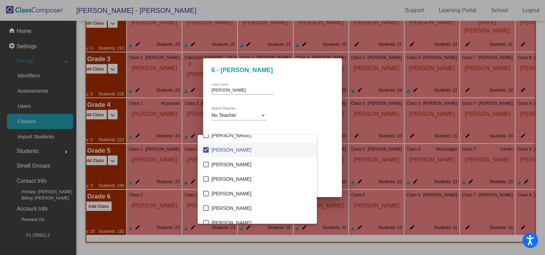
scroll to position [208, 0]
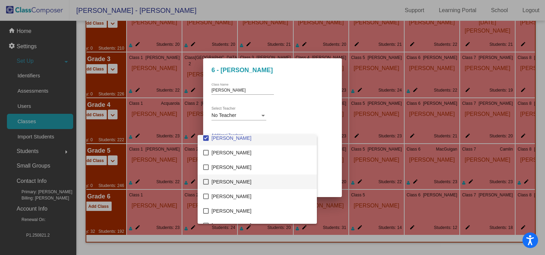
click at [221, 182] on span "[PERSON_NAME]" at bounding box center [261, 181] width 100 height 15
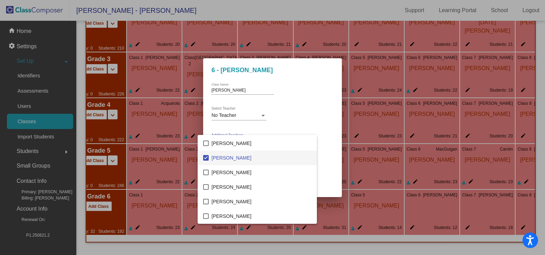
scroll to position [243, 0]
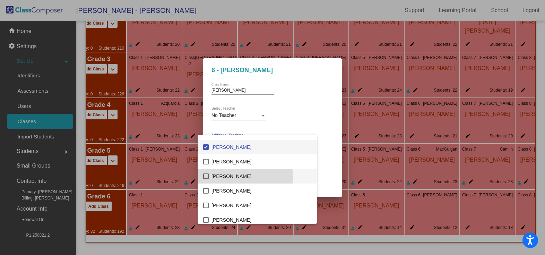
click at [225, 176] on span "[PERSON_NAME]" at bounding box center [261, 176] width 100 height 15
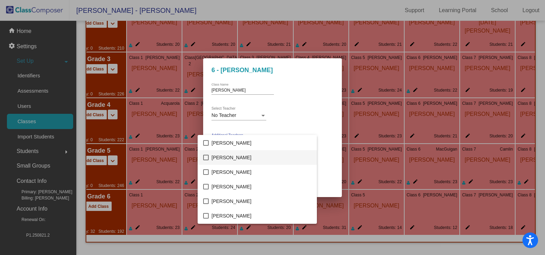
scroll to position [520, 0]
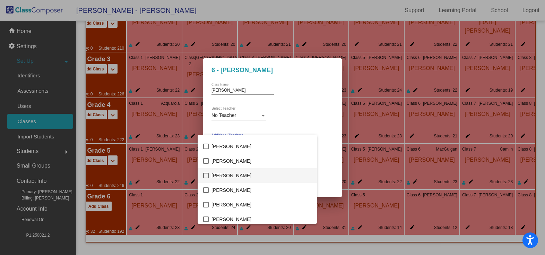
click at [215, 177] on span "[PERSON_NAME]" at bounding box center [261, 175] width 100 height 15
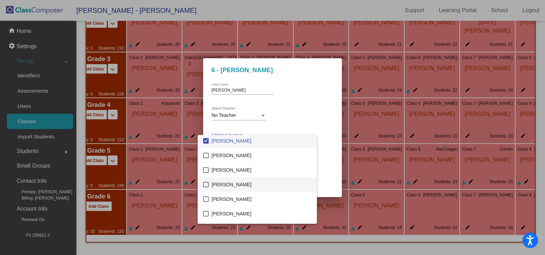
scroll to position [589, 0]
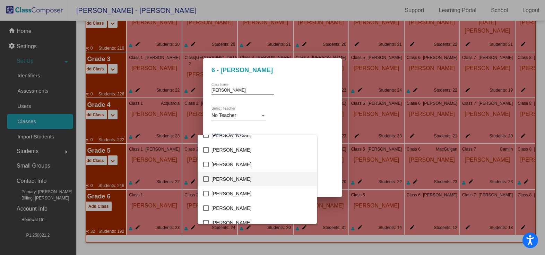
click at [239, 180] on span "[PERSON_NAME]" at bounding box center [261, 179] width 100 height 15
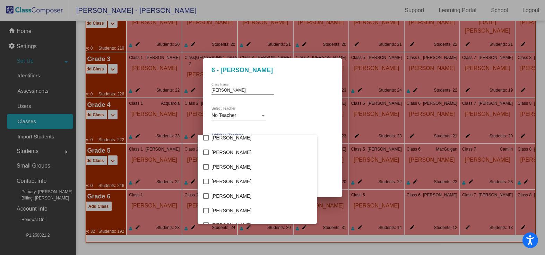
scroll to position [832, 0]
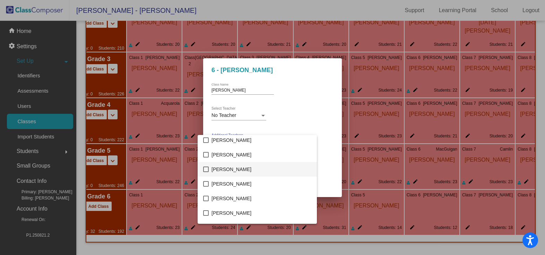
click at [222, 168] on span "[PERSON_NAME]" at bounding box center [261, 169] width 100 height 15
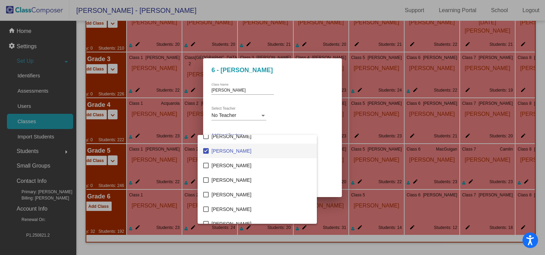
scroll to position [866, 0]
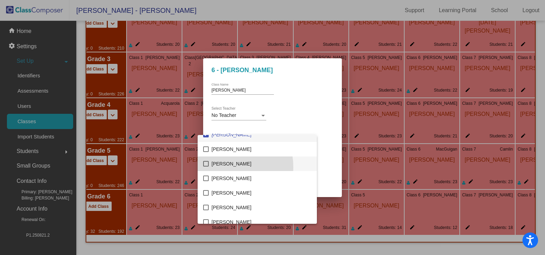
click at [223, 167] on span "[PERSON_NAME]" at bounding box center [261, 163] width 100 height 15
click at [225, 150] on span "[PERSON_NAME]" at bounding box center [261, 149] width 100 height 15
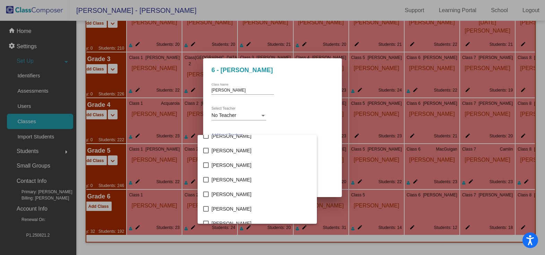
scroll to position [1074, 0]
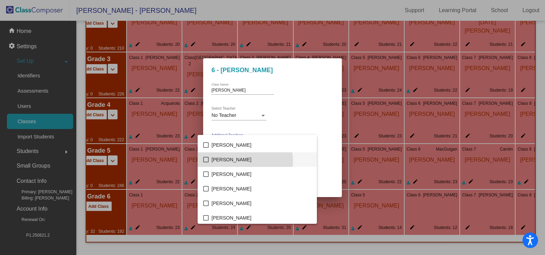
click at [227, 161] on span "[PERSON_NAME]" at bounding box center [261, 159] width 100 height 15
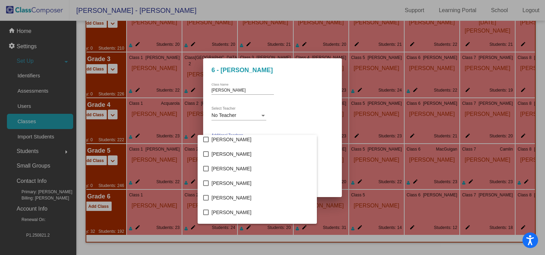
scroll to position [1143, 0]
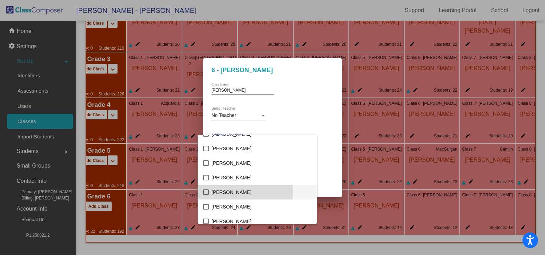
click at [221, 191] on span "[PERSON_NAME]" at bounding box center [261, 192] width 100 height 15
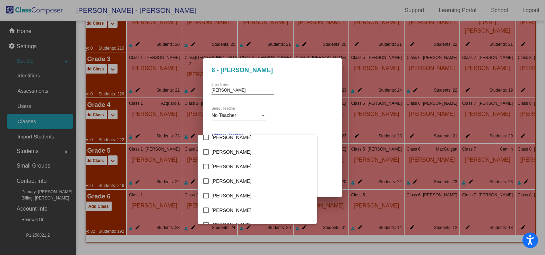
scroll to position [1247, 0]
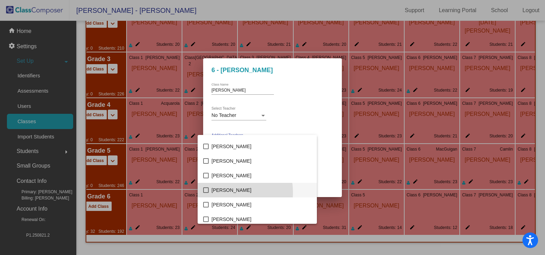
click at [225, 192] on span "[PERSON_NAME]" at bounding box center [261, 190] width 100 height 15
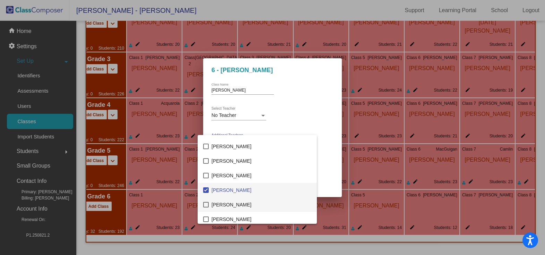
click at [224, 204] on span "[PERSON_NAME]" at bounding box center [261, 204] width 100 height 15
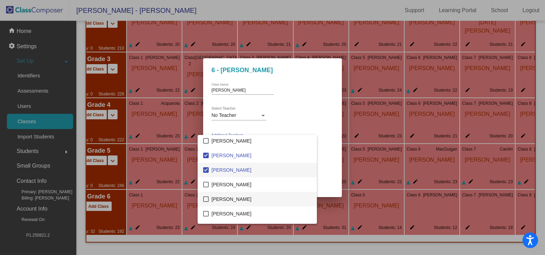
scroll to position [1317, 0]
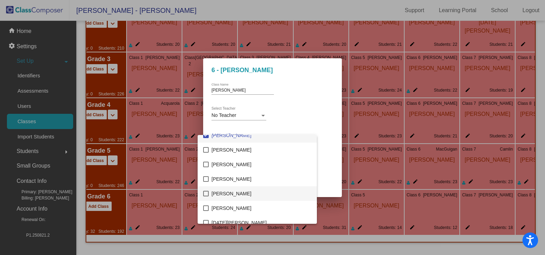
click at [225, 193] on span "[PERSON_NAME]" at bounding box center [261, 193] width 100 height 15
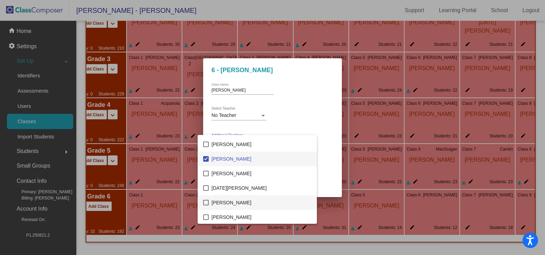
click at [224, 202] on span "[PERSON_NAME]" at bounding box center [261, 202] width 100 height 15
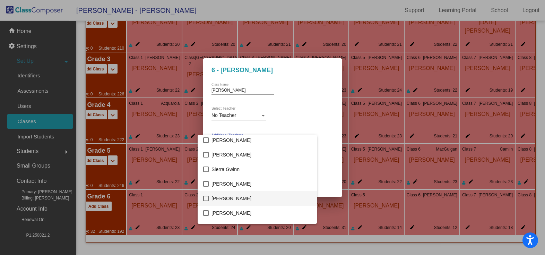
scroll to position [1594, 0]
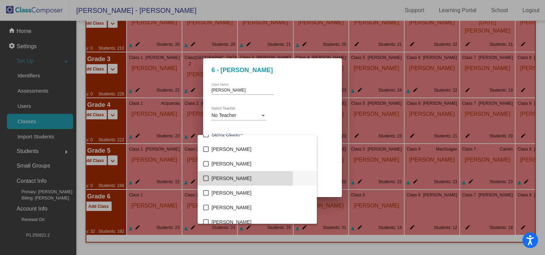
click at [225, 178] on span "[PERSON_NAME]" at bounding box center [261, 178] width 100 height 15
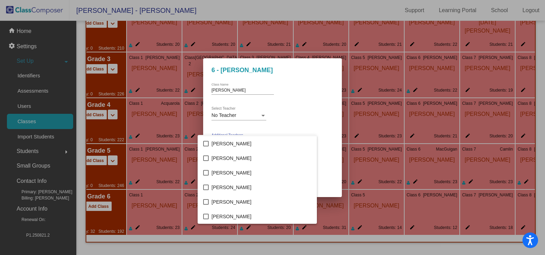
click at [323, 147] on div at bounding box center [272, 127] width 545 height 255
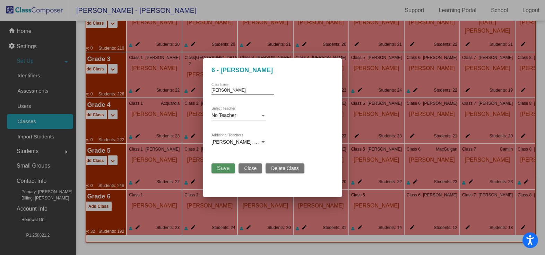
click at [225, 168] on span "Save" at bounding box center [223, 168] width 12 height 6
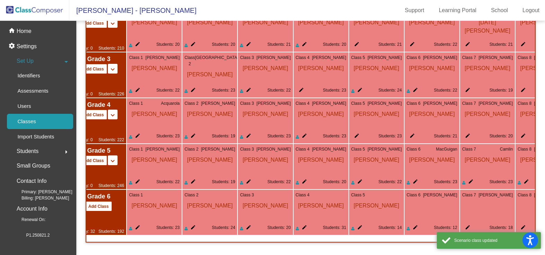
click at [468, 224] on mat-icon "edit" at bounding box center [466, 228] width 8 height 8
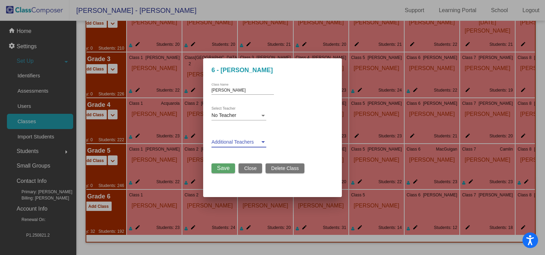
click at [248, 143] on span at bounding box center [235, 142] width 49 height 6
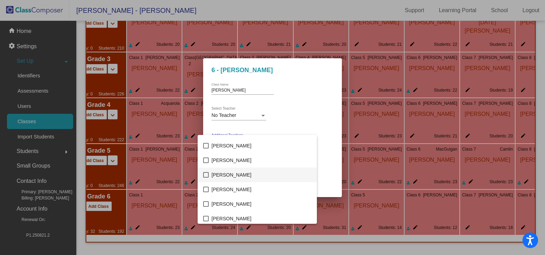
scroll to position [104, 0]
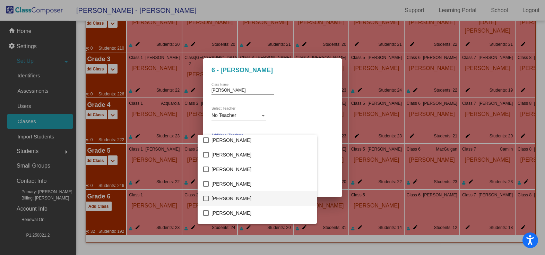
click at [231, 198] on span "[PERSON_NAME]" at bounding box center [261, 198] width 100 height 15
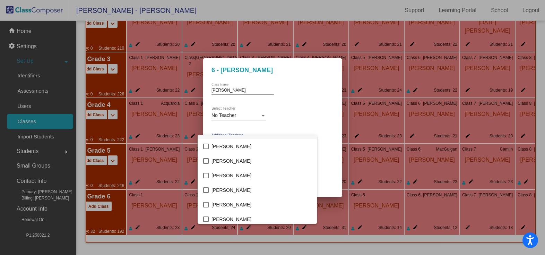
scroll to position [173, 0]
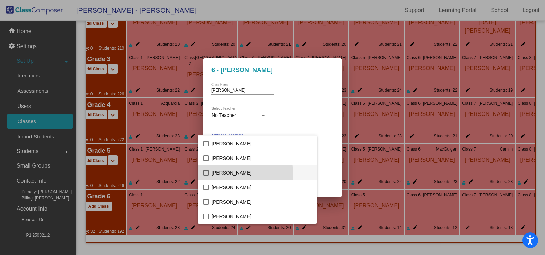
click at [229, 173] on span "[PERSON_NAME]" at bounding box center [261, 172] width 100 height 15
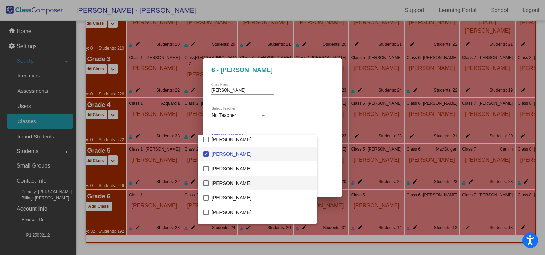
scroll to position [208, 0]
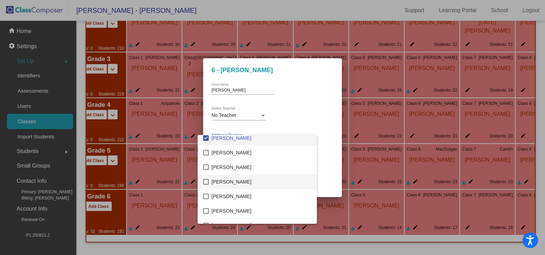
click at [228, 182] on span "[PERSON_NAME]" at bounding box center [261, 181] width 100 height 15
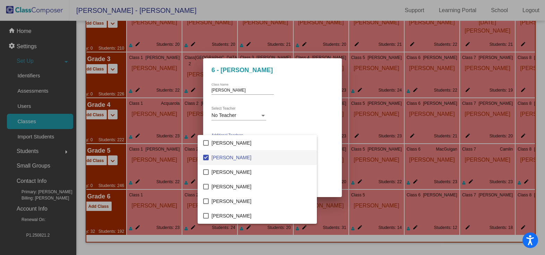
scroll to position [243, 0]
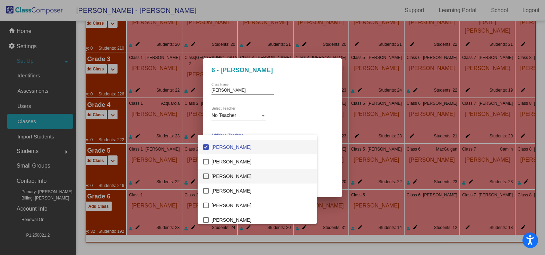
click at [227, 179] on span "[PERSON_NAME]" at bounding box center [261, 176] width 100 height 15
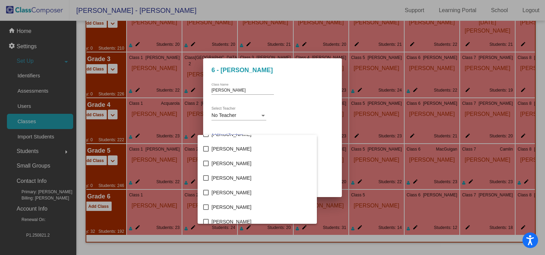
scroll to position [520, 0]
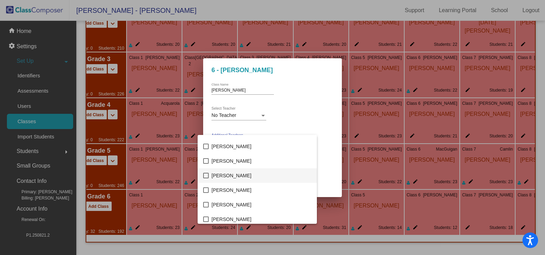
click at [227, 176] on span "[PERSON_NAME]" at bounding box center [261, 175] width 100 height 15
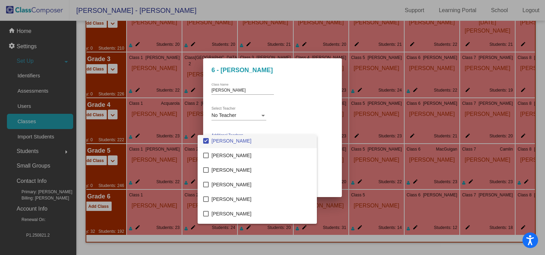
scroll to position [589, 0]
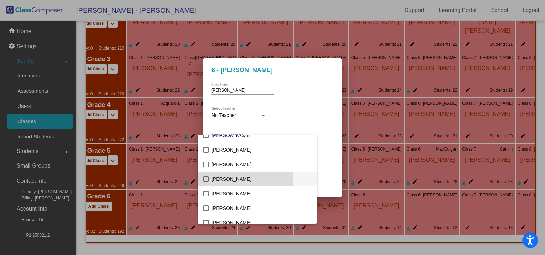
click at [226, 179] on span "[PERSON_NAME]" at bounding box center [261, 179] width 100 height 15
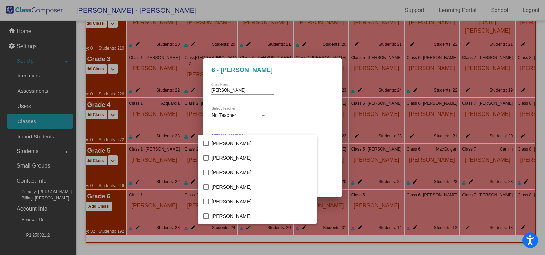
scroll to position [797, 0]
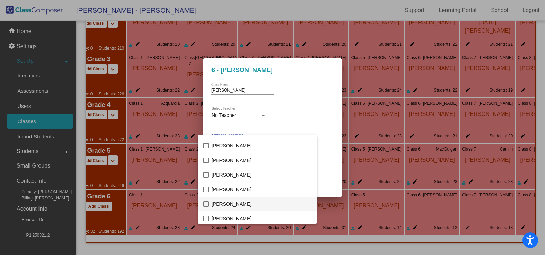
click at [224, 201] on span "[PERSON_NAME]" at bounding box center [261, 203] width 100 height 15
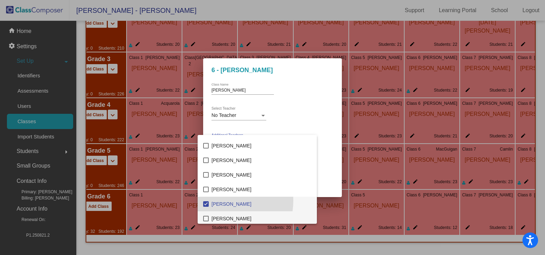
click at [231, 218] on span "[PERSON_NAME]" at bounding box center [261, 218] width 100 height 15
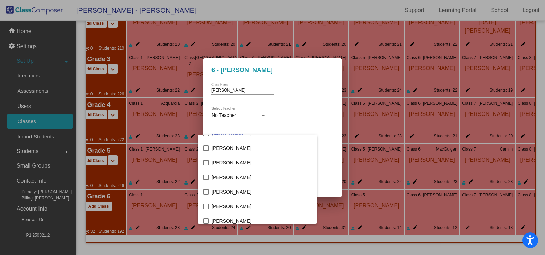
scroll to position [938, 0]
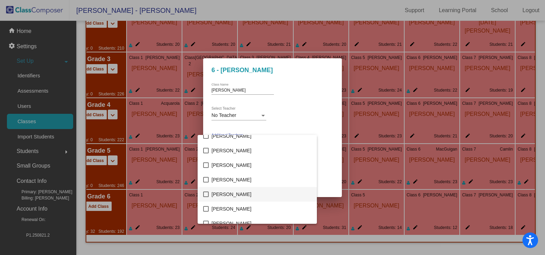
click at [236, 192] on span "[PERSON_NAME]" at bounding box center [261, 194] width 100 height 15
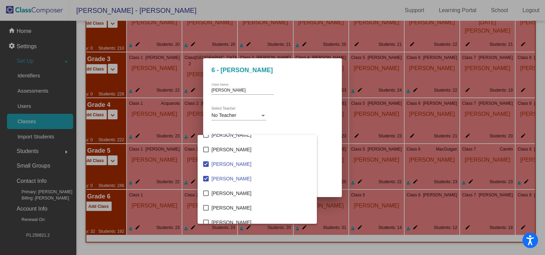
scroll to position [834, 0]
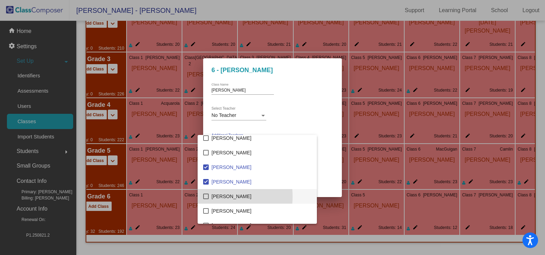
click at [209, 196] on mat-option "[PERSON_NAME]" at bounding box center [257, 196] width 119 height 15
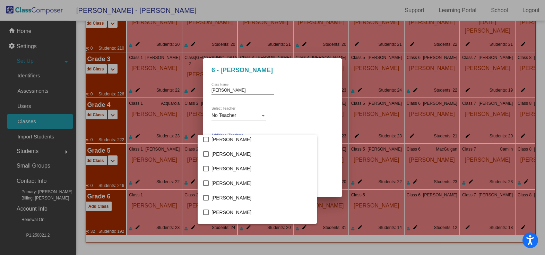
scroll to position [1042, 0]
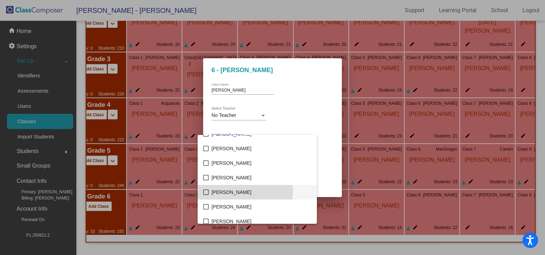
click at [230, 191] on span "[PERSON_NAME]" at bounding box center [261, 192] width 100 height 15
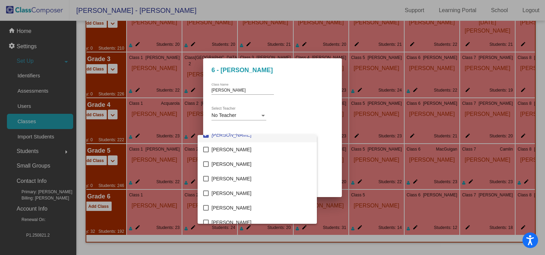
scroll to position [1111, 0]
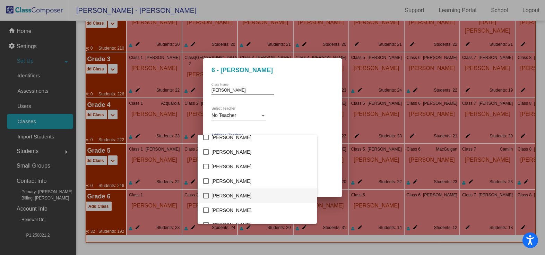
click at [228, 195] on span "[PERSON_NAME]" at bounding box center [261, 195] width 100 height 15
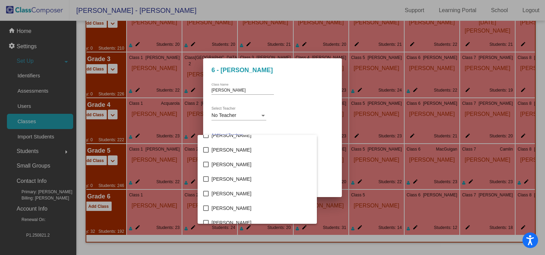
scroll to position [1249, 0]
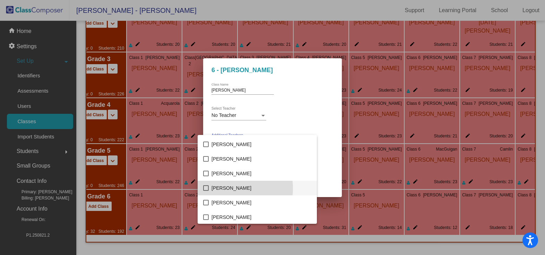
click at [231, 188] on span "[PERSON_NAME]" at bounding box center [261, 188] width 100 height 15
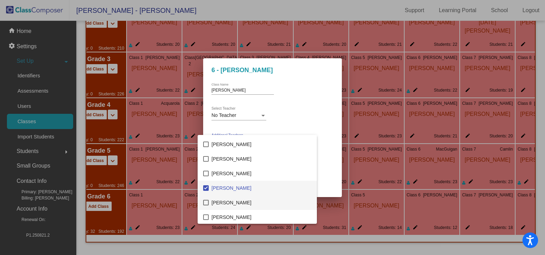
click at [227, 202] on span "[PERSON_NAME]" at bounding box center [261, 202] width 100 height 15
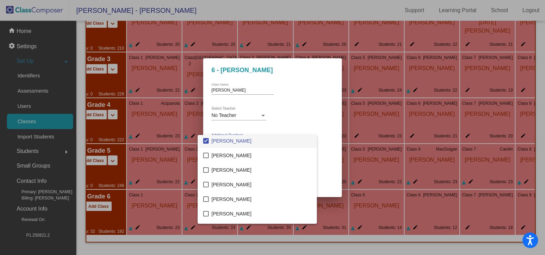
scroll to position [1319, 0]
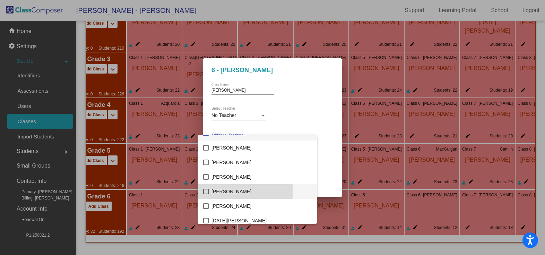
click at [229, 191] on span "[PERSON_NAME]" at bounding box center [261, 191] width 100 height 15
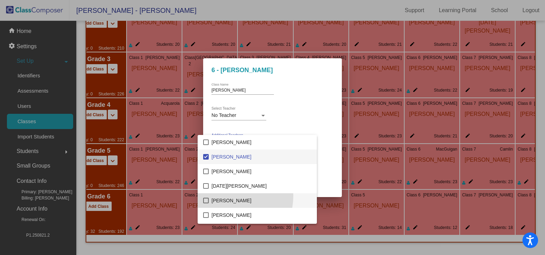
click at [227, 196] on span "[PERSON_NAME]" at bounding box center [261, 200] width 100 height 15
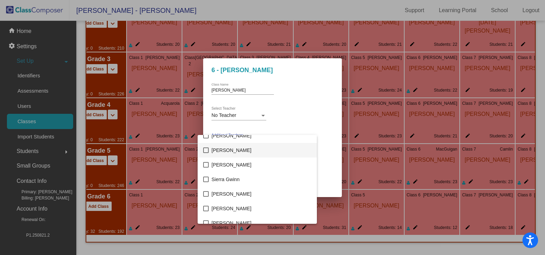
scroll to position [1561, 0]
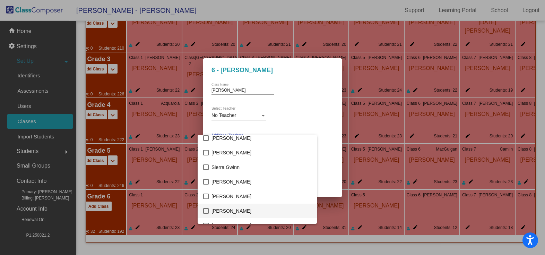
click at [224, 208] on span "[PERSON_NAME]" at bounding box center [261, 210] width 100 height 15
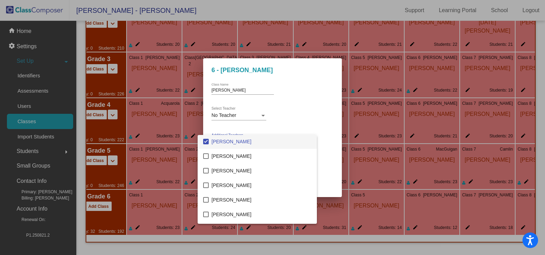
scroll to position [1643, 0]
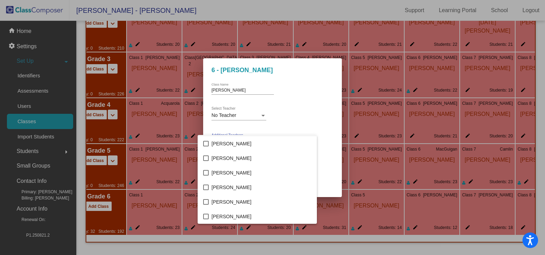
click at [330, 151] on div at bounding box center [272, 127] width 545 height 255
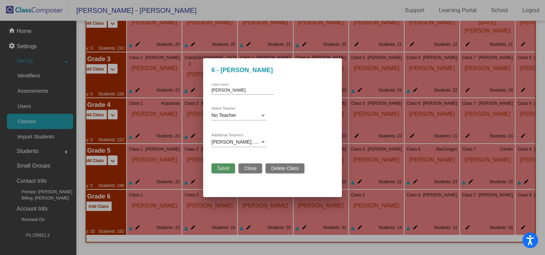
click at [221, 168] on span "Save" at bounding box center [223, 168] width 12 height 6
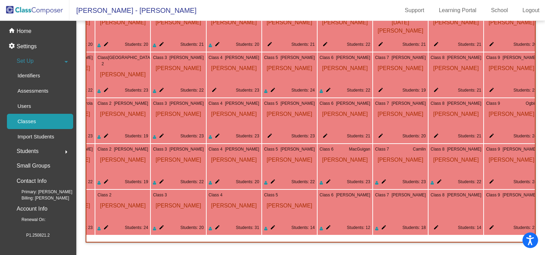
scroll to position [0, 110]
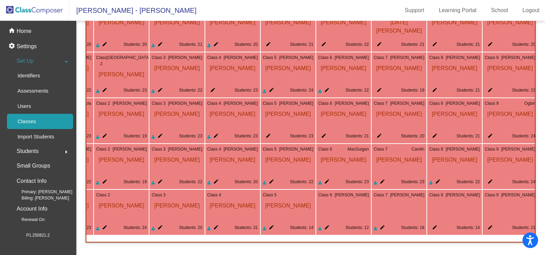
click at [434, 225] on mat-icon "edit" at bounding box center [433, 228] width 8 height 8
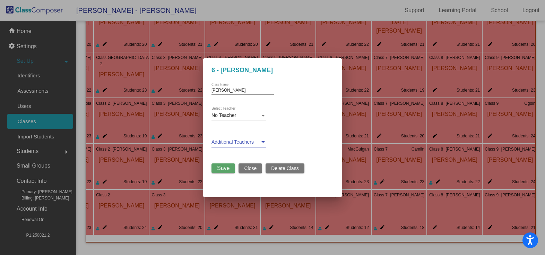
click at [262, 143] on div at bounding box center [263, 142] width 6 height 6
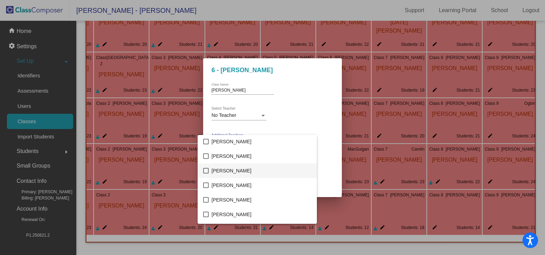
scroll to position [104, 0]
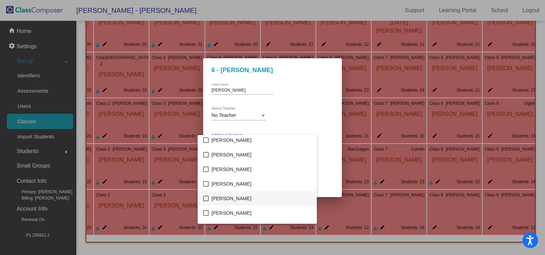
click at [231, 197] on span "[PERSON_NAME]" at bounding box center [261, 198] width 100 height 15
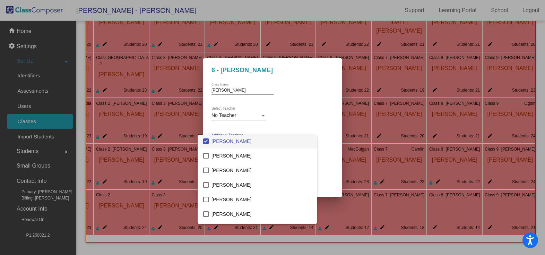
scroll to position [173, 0]
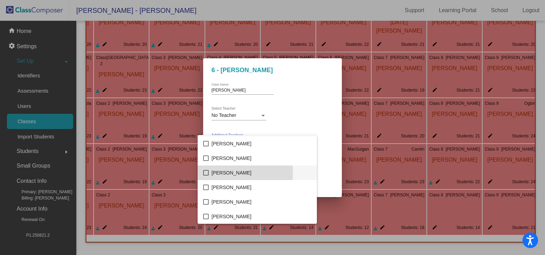
click at [230, 173] on span "[PERSON_NAME]" at bounding box center [261, 172] width 100 height 15
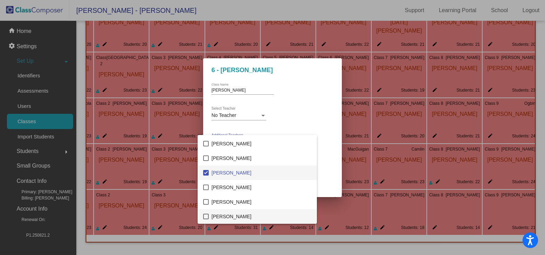
click at [229, 216] on span "[PERSON_NAME]" at bounding box center [261, 216] width 100 height 15
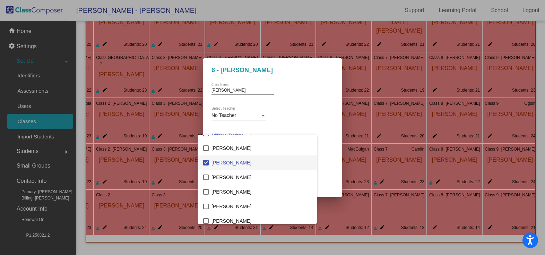
scroll to position [243, 0]
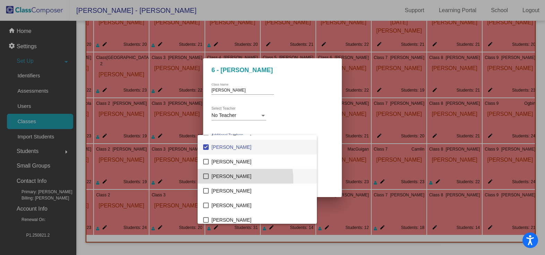
click at [228, 179] on span "[PERSON_NAME]" at bounding box center [261, 176] width 100 height 15
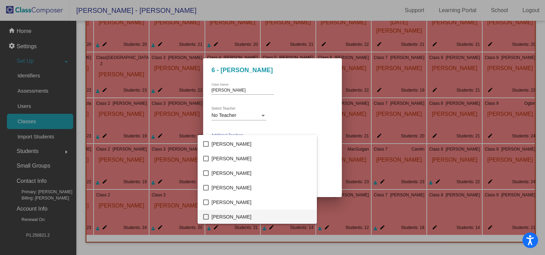
scroll to position [520, 0]
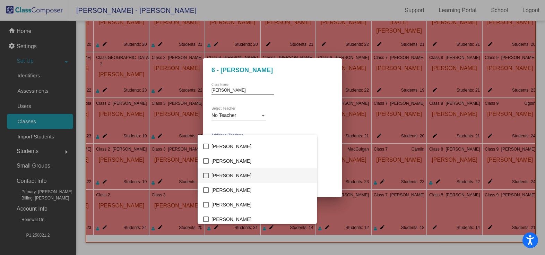
click at [233, 176] on span "[PERSON_NAME]" at bounding box center [261, 175] width 100 height 15
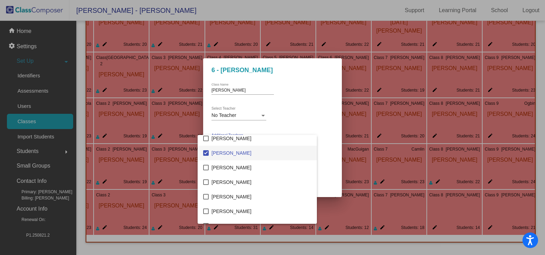
scroll to position [554, 0]
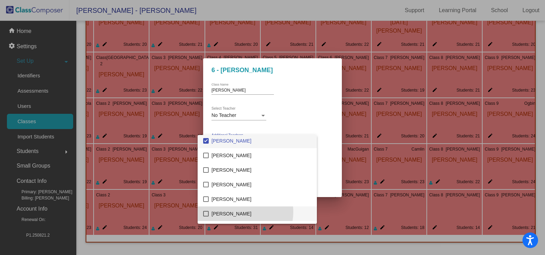
click at [243, 212] on span "[PERSON_NAME]" at bounding box center [261, 213] width 100 height 15
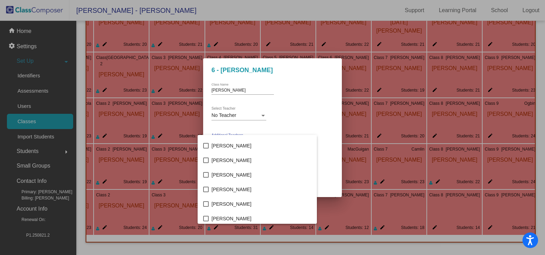
scroll to position [832, 0]
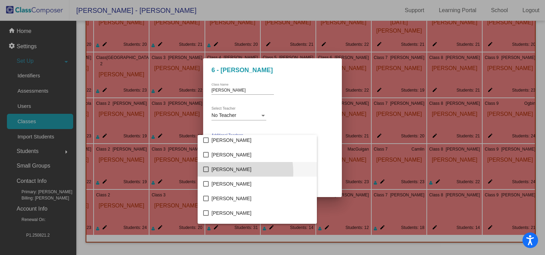
click at [221, 172] on span "[PERSON_NAME]" at bounding box center [261, 169] width 100 height 15
click at [222, 187] on span "[PERSON_NAME]" at bounding box center [261, 183] width 100 height 15
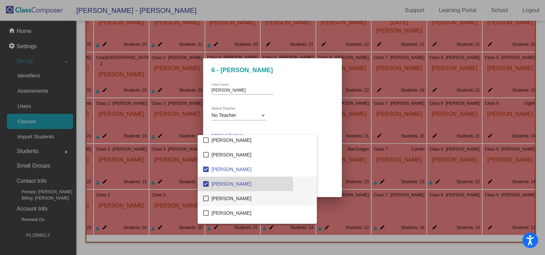
click at [223, 196] on span "[PERSON_NAME]" at bounding box center [261, 198] width 100 height 15
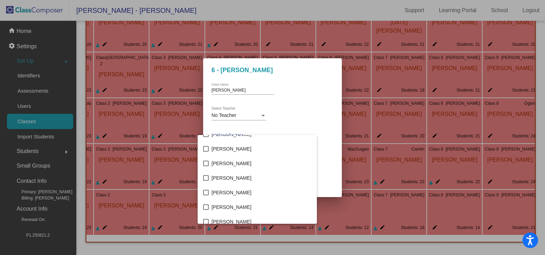
scroll to position [970, 0]
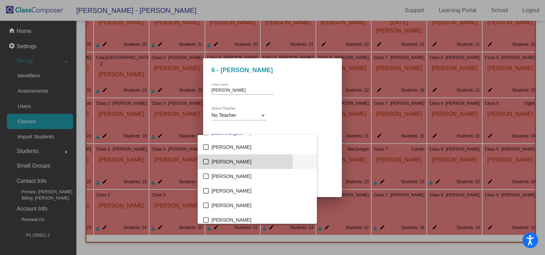
click at [235, 162] on span "[PERSON_NAME]" at bounding box center [261, 161] width 100 height 15
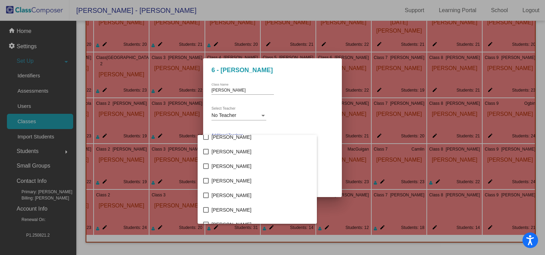
scroll to position [1040, 0]
click at [224, 151] on span "[PERSON_NAME]" at bounding box center [261, 150] width 100 height 15
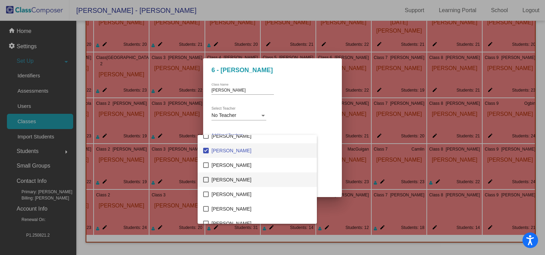
scroll to position [1074, 0]
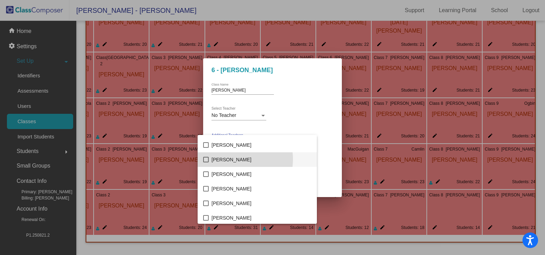
click at [233, 159] on span "[PERSON_NAME]" at bounding box center [261, 159] width 100 height 15
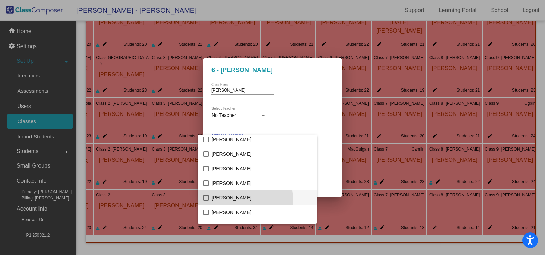
click at [237, 199] on span "[PERSON_NAME]" at bounding box center [261, 197] width 100 height 15
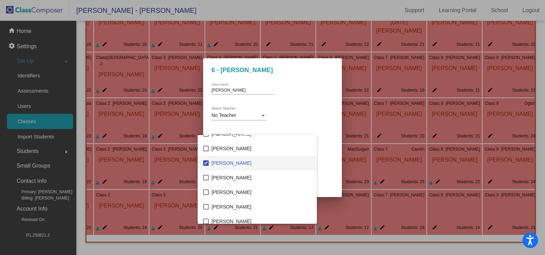
scroll to position [1178, 0]
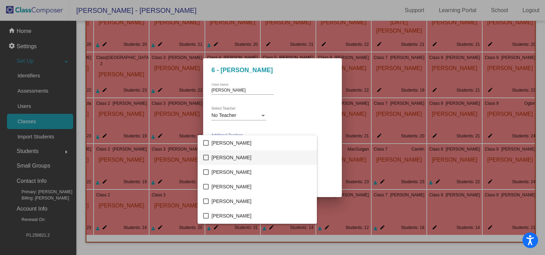
click at [232, 161] on span "[PERSON_NAME]" at bounding box center [261, 157] width 100 height 15
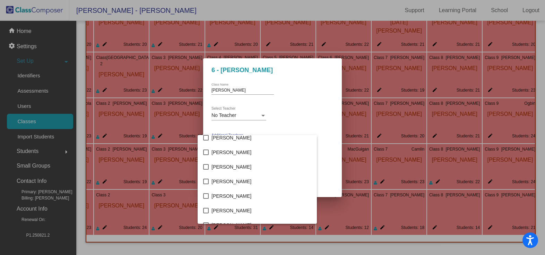
scroll to position [1282, 0]
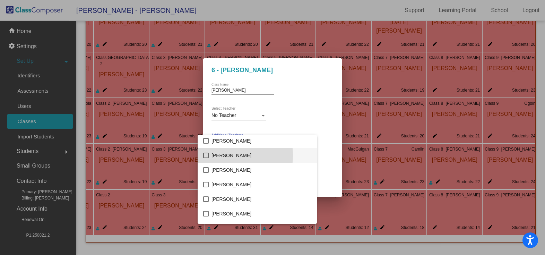
click at [231, 155] on span "[PERSON_NAME]" at bounding box center [261, 155] width 100 height 15
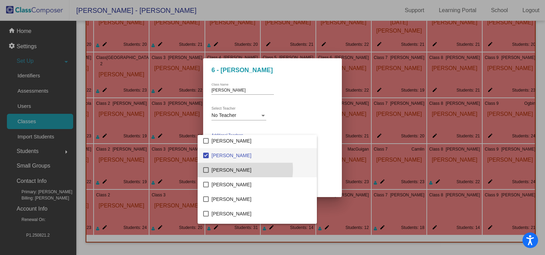
click at [230, 169] on span "[PERSON_NAME]" at bounding box center [261, 170] width 100 height 15
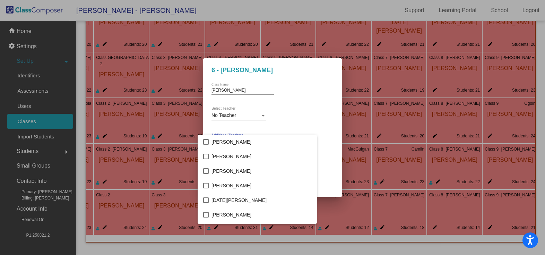
scroll to position [1351, 0]
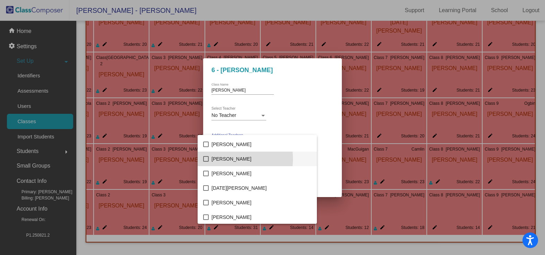
click at [230, 159] on span "[PERSON_NAME]" at bounding box center [261, 158] width 100 height 15
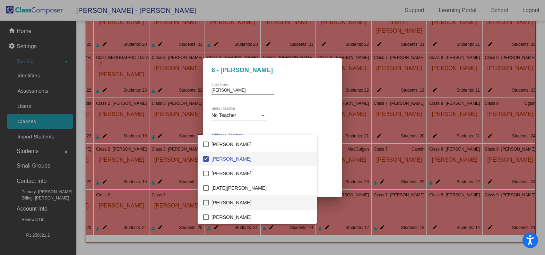
click at [227, 200] on span "[PERSON_NAME]" at bounding box center [261, 202] width 100 height 15
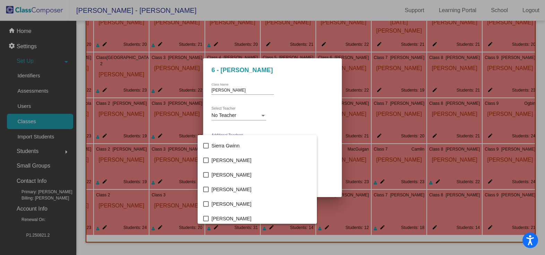
scroll to position [1594, 0]
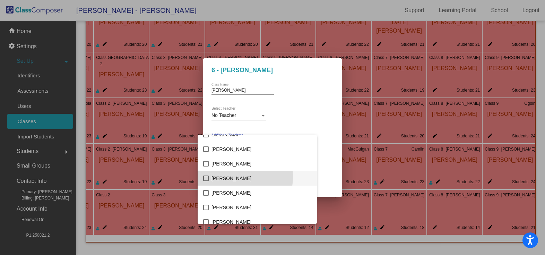
click at [228, 176] on span "[PERSON_NAME]" at bounding box center [261, 178] width 100 height 15
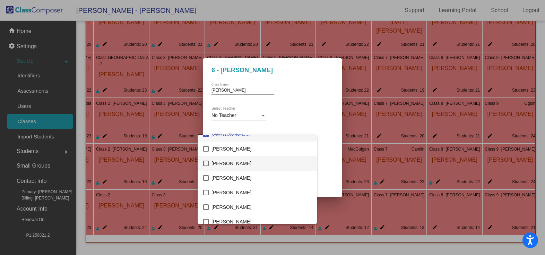
scroll to position [1643, 0]
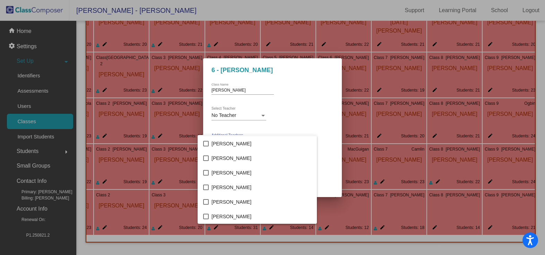
click at [314, 139] on div at bounding box center [272, 127] width 545 height 255
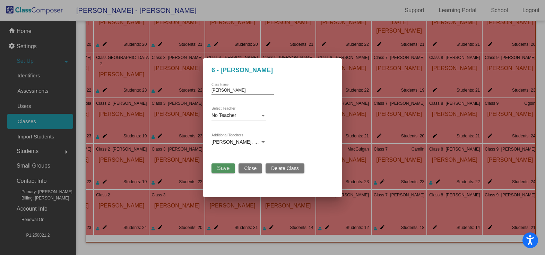
click at [220, 168] on span "Save" at bounding box center [223, 168] width 12 height 6
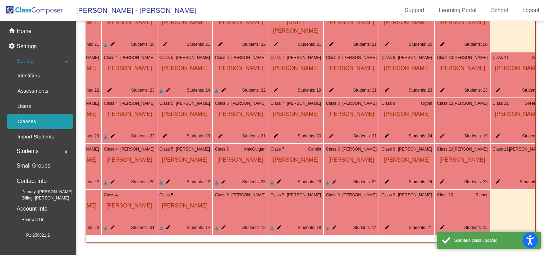
scroll to position [0, 214]
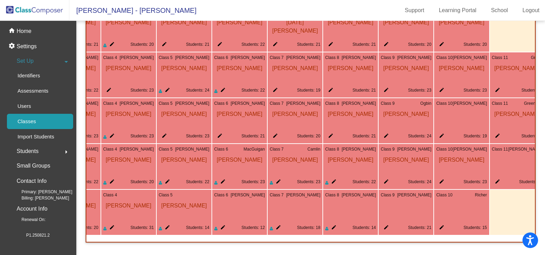
click at [387, 225] on mat-icon "edit" at bounding box center [384, 228] width 8 height 8
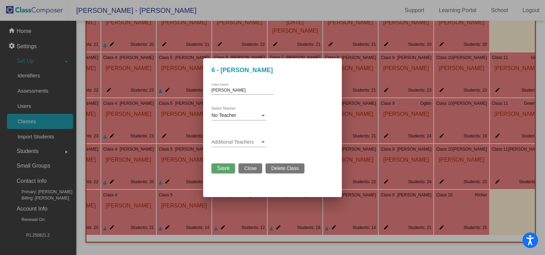
click at [261, 139] on div at bounding box center [263, 142] width 6 height 6
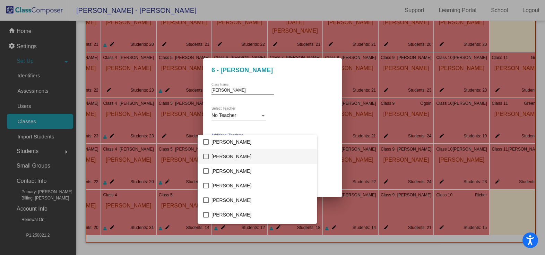
scroll to position [104, 0]
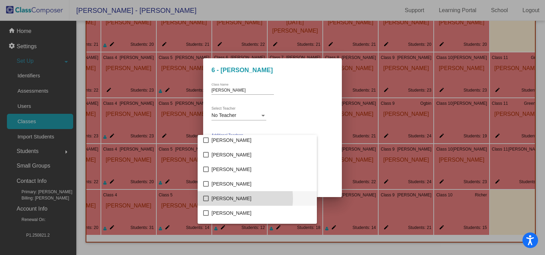
click at [235, 198] on span "[PERSON_NAME]" at bounding box center [261, 198] width 100 height 15
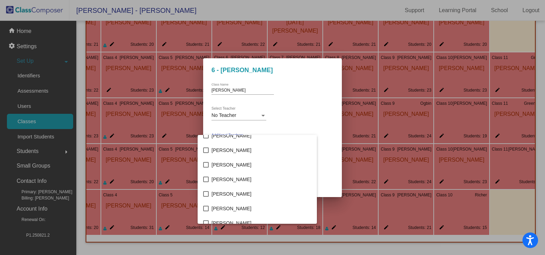
scroll to position [208, 0]
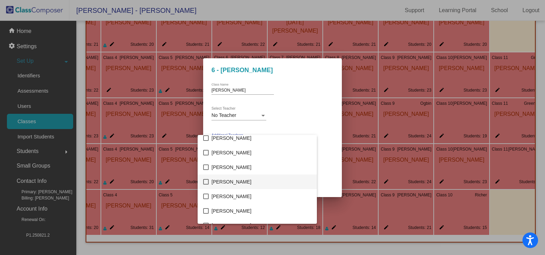
click at [240, 181] on span "[PERSON_NAME]" at bounding box center [261, 181] width 100 height 15
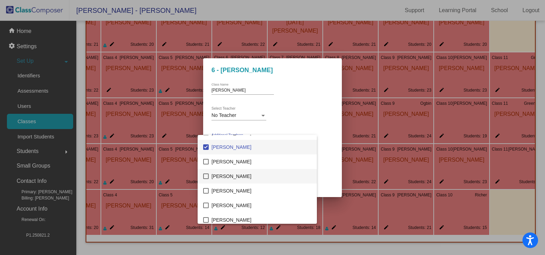
click at [238, 178] on span "[PERSON_NAME]" at bounding box center [261, 176] width 100 height 15
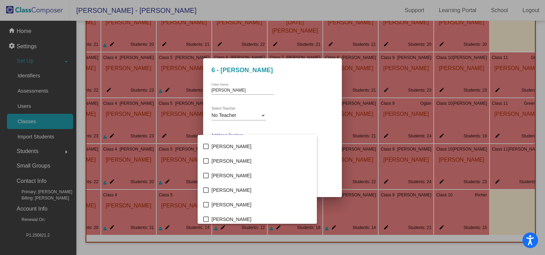
scroll to position [554, 0]
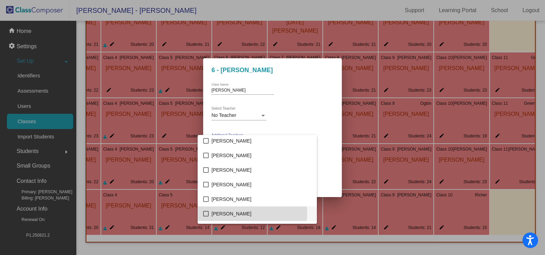
click at [252, 212] on span "[PERSON_NAME]" at bounding box center [261, 213] width 100 height 15
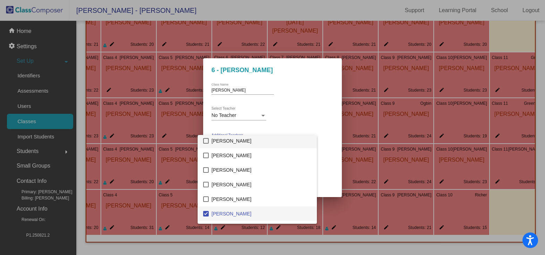
click at [214, 144] on span "[PERSON_NAME]" at bounding box center [261, 140] width 100 height 15
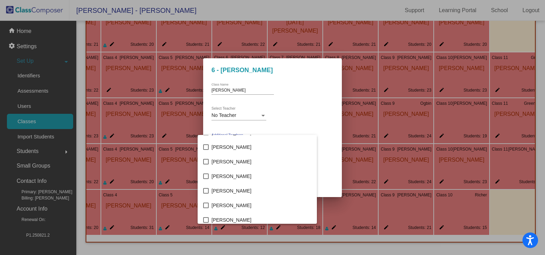
scroll to position [830, 0]
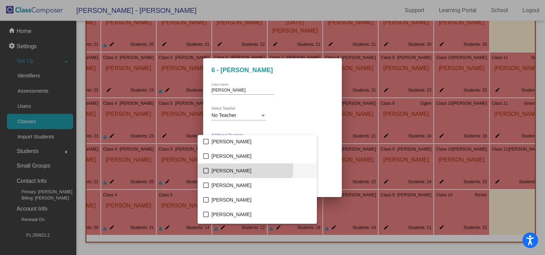
click at [232, 167] on span "[PERSON_NAME]" at bounding box center [261, 170] width 100 height 15
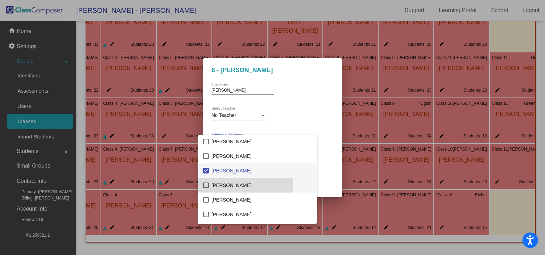
click at [225, 188] on span "[PERSON_NAME]" at bounding box center [261, 185] width 100 height 15
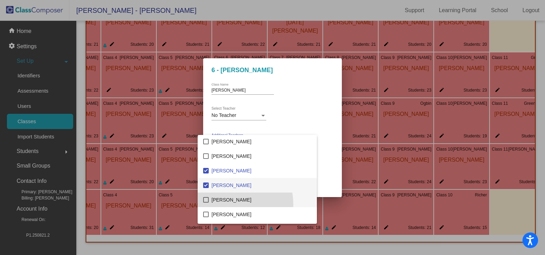
click at [227, 204] on span "[PERSON_NAME]" at bounding box center [261, 199] width 100 height 15
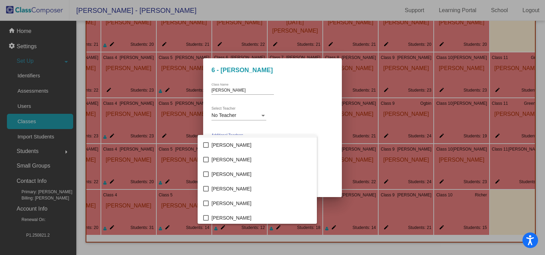
scroll to position [934, 0]
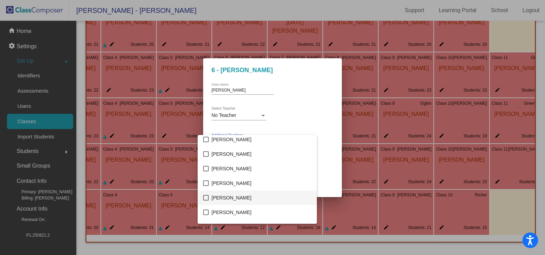
click at [231, 198] on span "[PERSON_NAME]" at bounding box center [261, 197] width 100 height 15
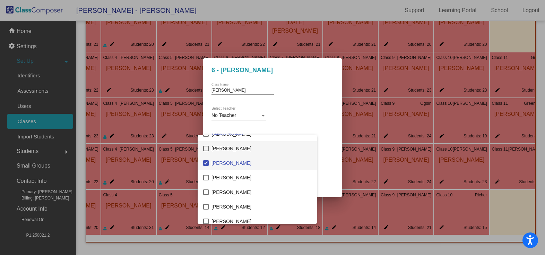
scroll to position [1003, 0]
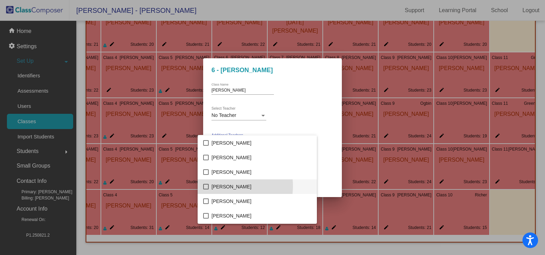
click at [226, 186] on span "[PERSON_NAME]" at bounding box center [261, 186] width 100 height 15
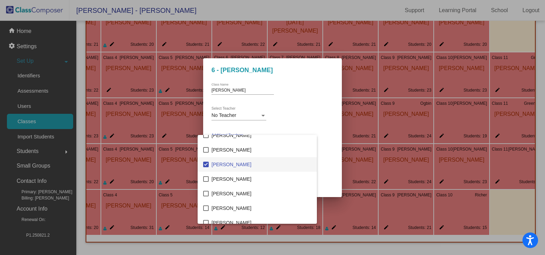
scroll to position [1038, 0]
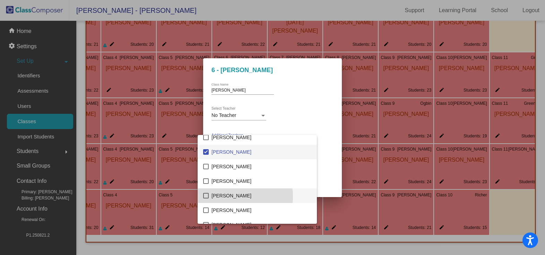
click at [226, 196] on span "[PERSON_NAME]" at bounding box center [261, 195] width 100 height 15
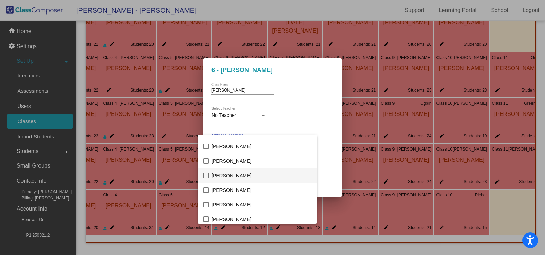
scroll to position [1142, 0]
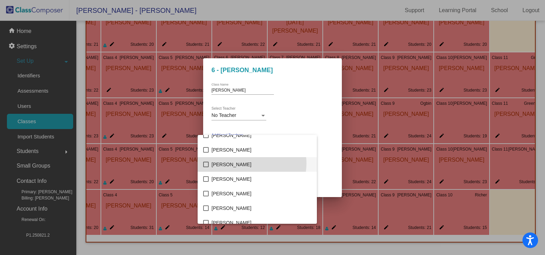
click at [252, 163] on span "[PERSON_NAME]" at bounding box center [261, 164] width 100 height 15
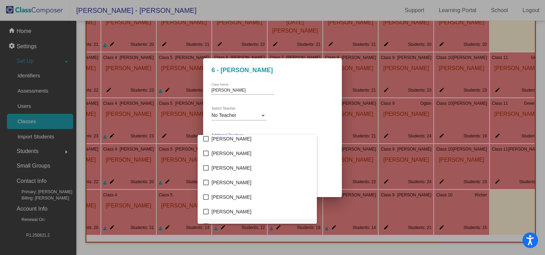
scroll to position [1246, 0]
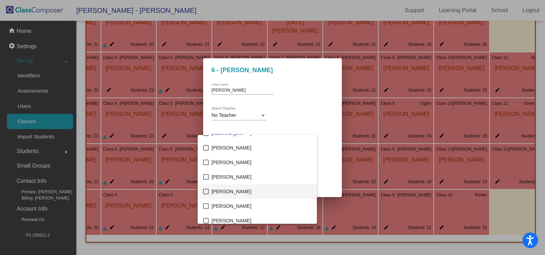
click at [233, 195] on span "[PERSON_NAME]" at bounding box center [261, 191] width 100 height 15
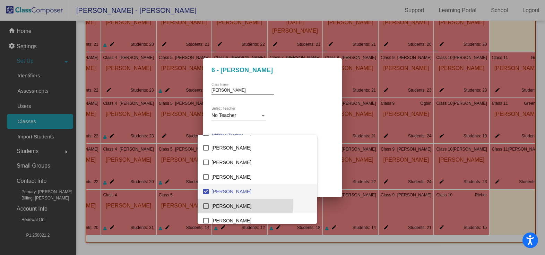
click at [229, 203] on span "[PERSON_NAME]" at bounding box center [261, 206] width 100 height 15
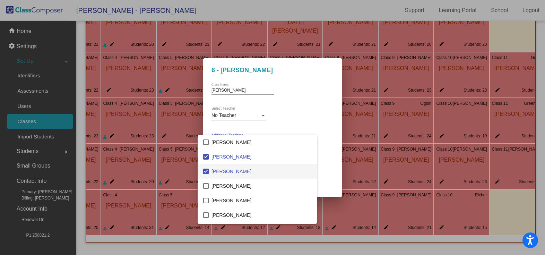
scroll to position [1315, 0]
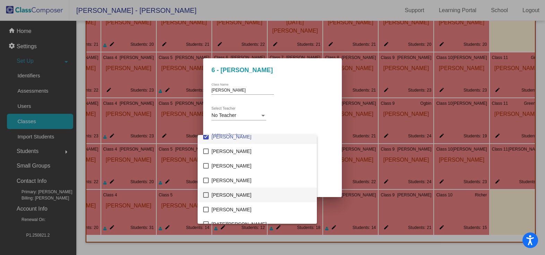
click at [230, 195] on span "[PERSON_NAME]" at bounding box center [261, 194] width 100 height 15
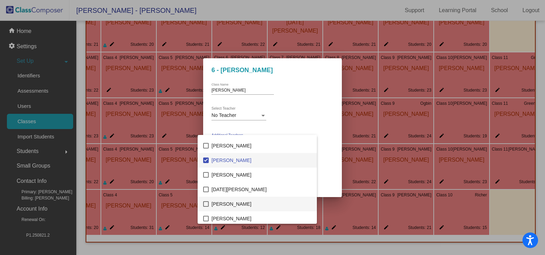
click at [230, 203] on span "[PERSON_NAME]" at bounding box center [261, 203] width 100 height 15
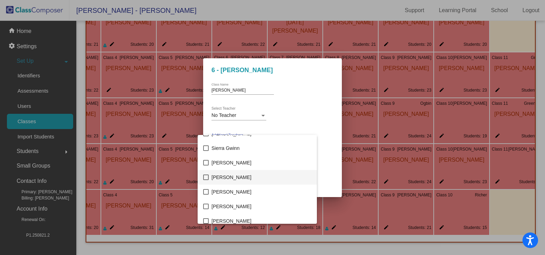
scroll to position [1593, 0]
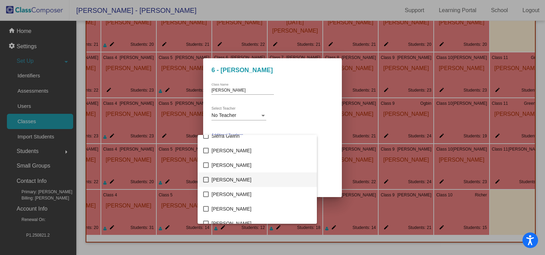
click at [225, 181] on span "[PERSON_NAME]" at bounding box center [261, 179] width 100 height 15
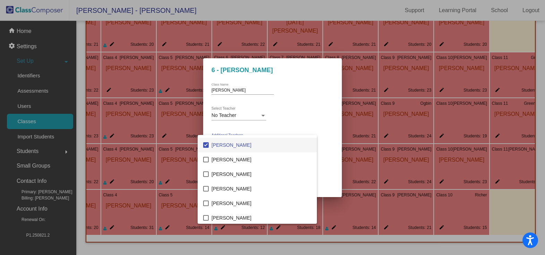
scroll to position [1643, 0]
click at [303, 122] on div at bounding box center [272, 127] width 545 height 255
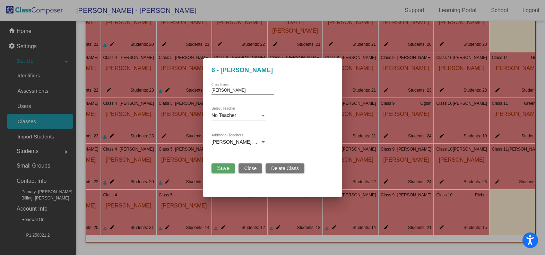
click at [227, 168] on span "Save" at bounding box center [223, 168] width 12 height 6
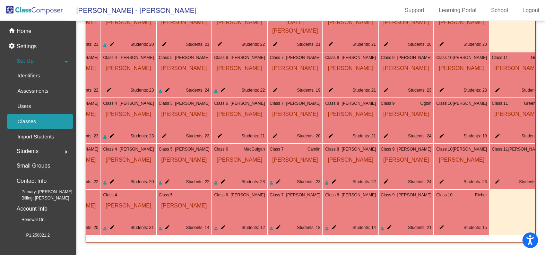
click at [223, 224] on mat-icon "edit" at bounding box center [221, 228] width 8 height 8
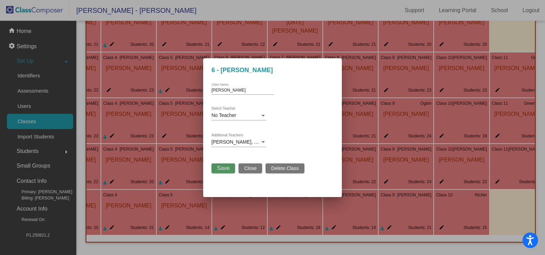
click at [221, 170] on span "Save" at bounding box center [223, 168] width 12 height 6
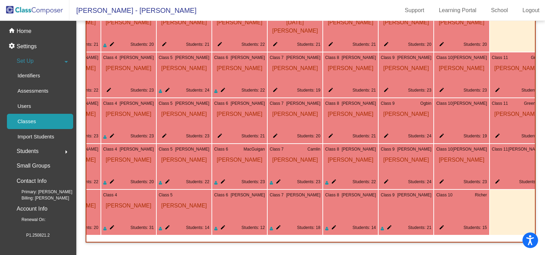
click at [469, 207] on div "Class 10 Richer edit Students: 15" at bounding box center [461, 212] width 55 height 45
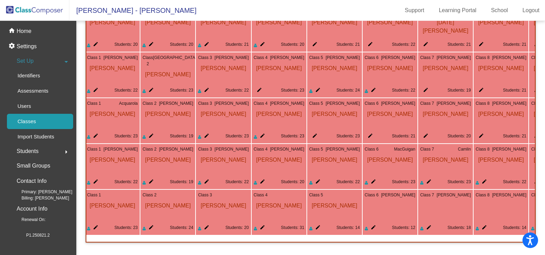
scroll to position [0, 0]
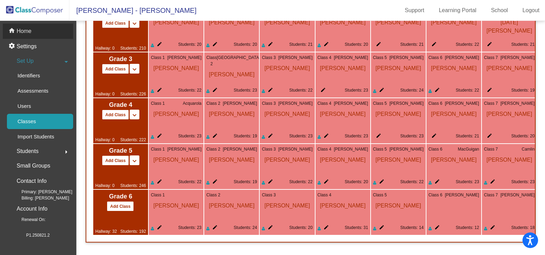
click at [71, 35] on div "home Home" at bounding box center [38, 31] width 70 height 15
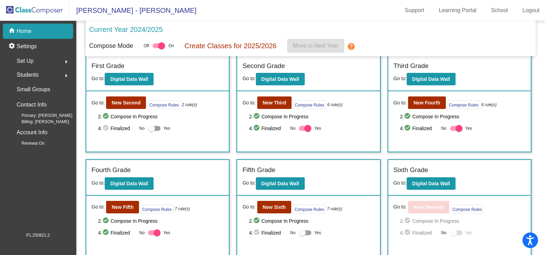
scroll to position [111, 0]
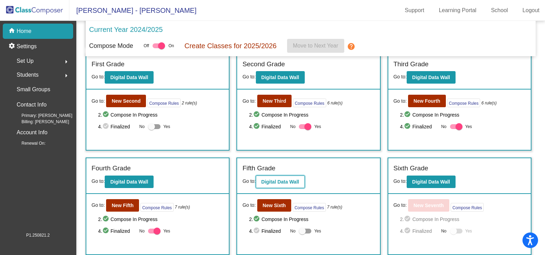
click at [283, 181] on b "Digital Data Wall" at bounding box center [280, 182] width 38 height 6
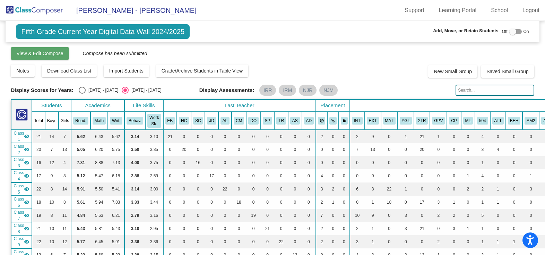
click at [43, 55] on span "View & Edit Compose" at bounding box center [39, 54] width 47 height 6
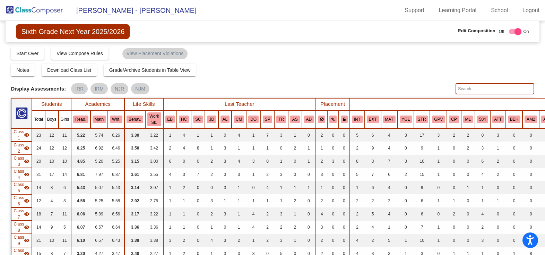
click at [33, 13] on img at bounding box center [34, 10] width 69 height 20
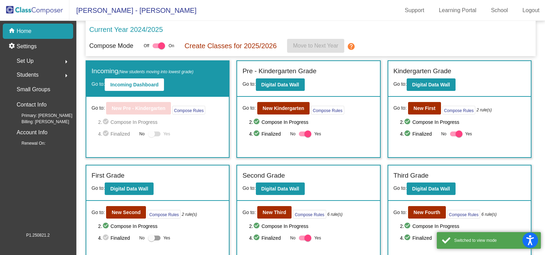
scroll to position [111, 0]
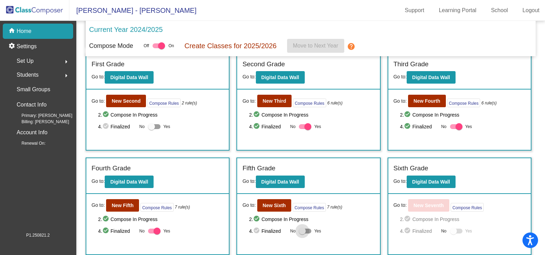
click at [308, 233] on label "Yes" at bounding box center [310, 231] width 22 height 8
click at [302, 233] on input "Yes" at bounding box center [302, 233] width 0 height 0
checkbox input "true"
click at [414, 179] on b "Digital Data Wall" at bounding box center [431, 182] width 38 height 6
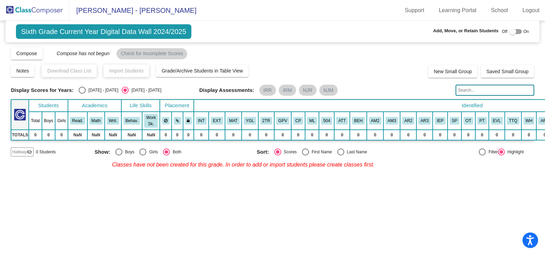
click at [41, 10] on img at bounding box center [34, 10] width 69 height 20
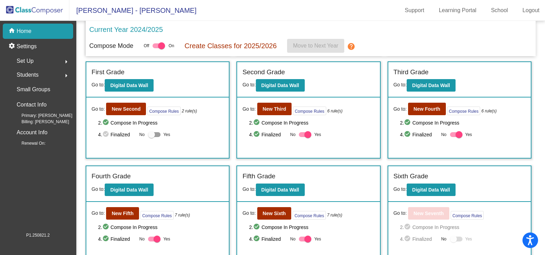
scroll to position [111, 0]
